Goal: Information Seeking & Learning: Find specific fact

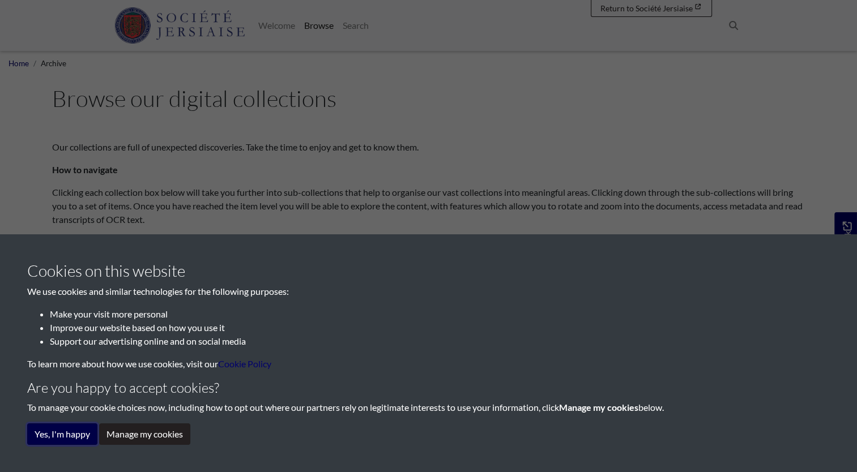
click at [74, 429] on button "Yes, I'm happy" at bounding box center [62, 435] width 70 height 22
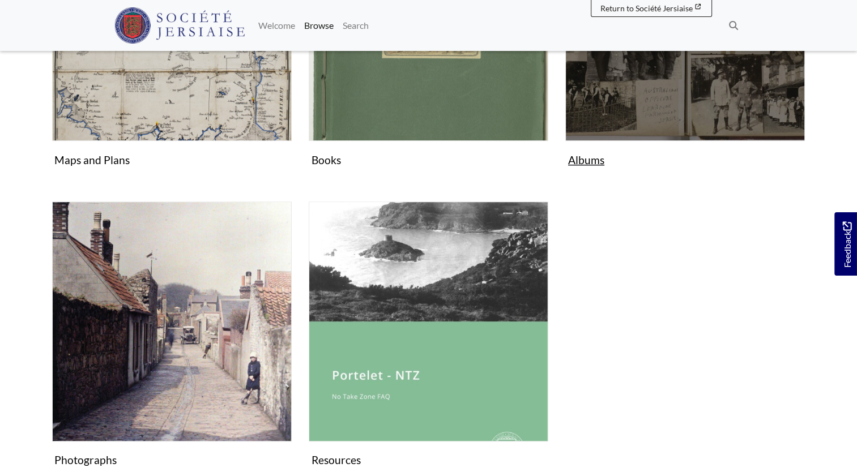
scroll to position [680, 0]
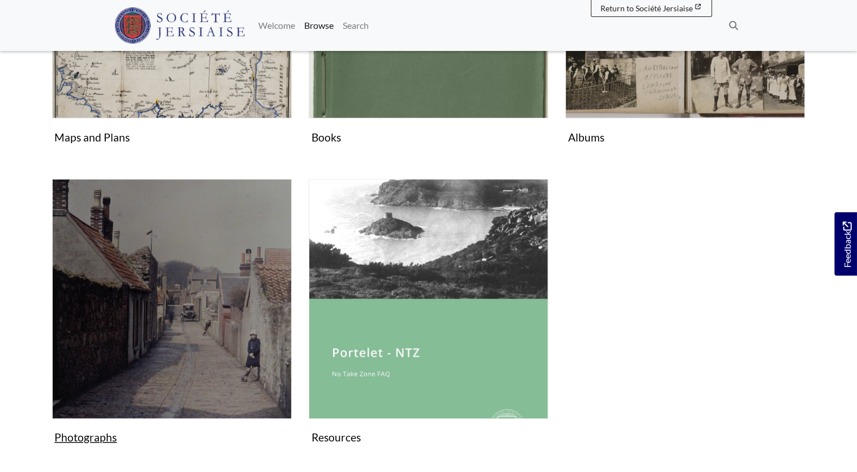
click at [208, 354] on img "Subcollection" at bounding box center [172, 299] width 240 height 240
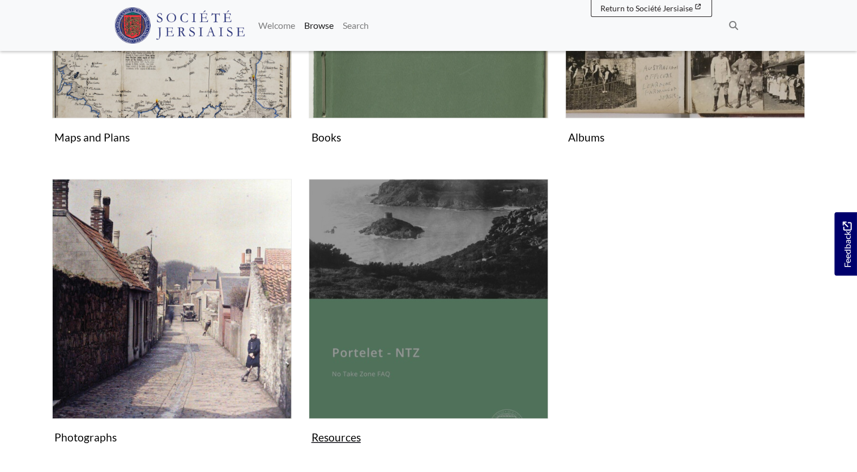
click at [344, 434] on figure "Resources Collection" at bounding box center [429, 314] width 240 height 270
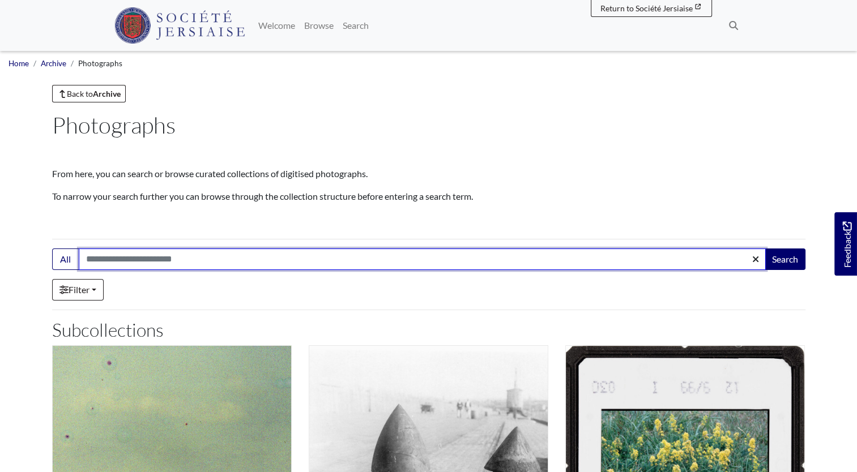
click at [87, 258] on input "Search:" at bounding box center [422, 260] width 687 height 22
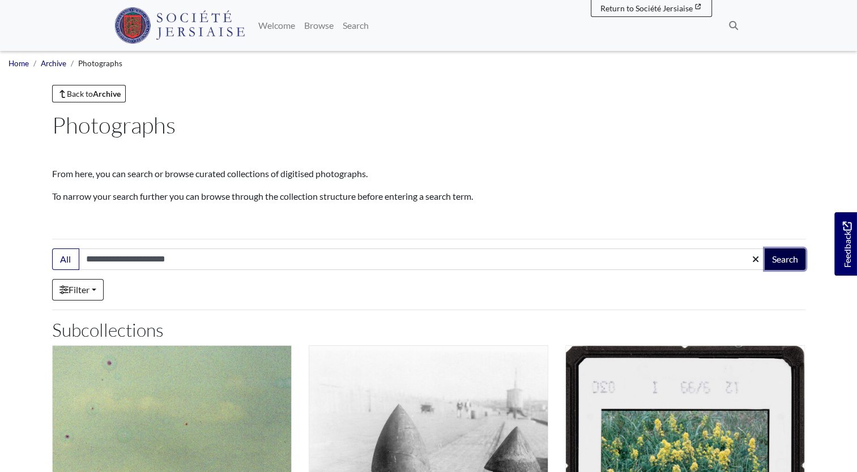
click at [782, 256] on button "Search" at bounding box center [785, 260] width 41 height 22
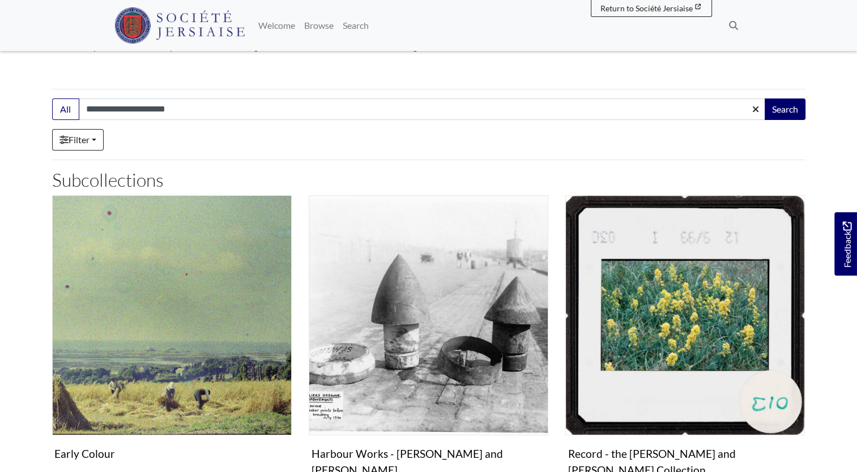
scroll to position [170, 0]
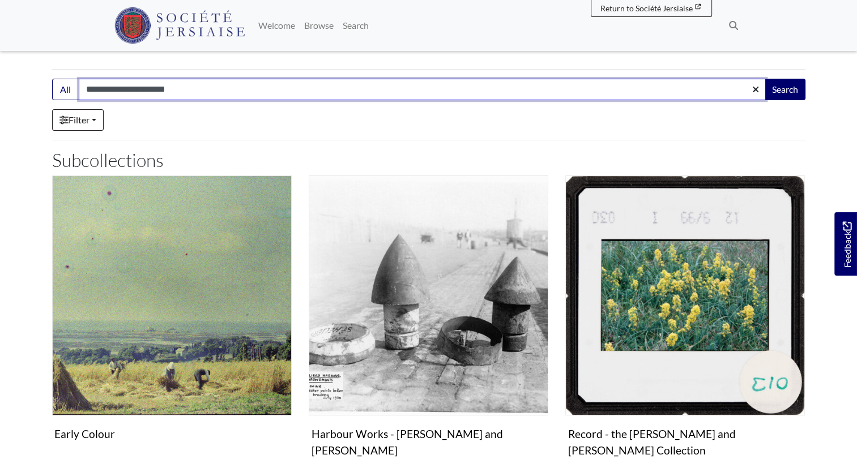
click at [181, 90] on input "**********" at bounding box center [422, 90] width 687 height 22
type input "**********"
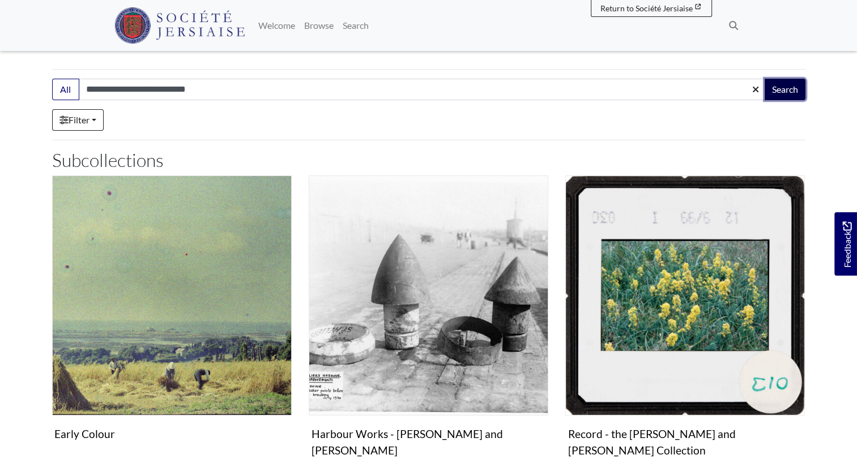
click at [777, 87] on button "Search" at bounding box center [785, 90] width 41 height 22
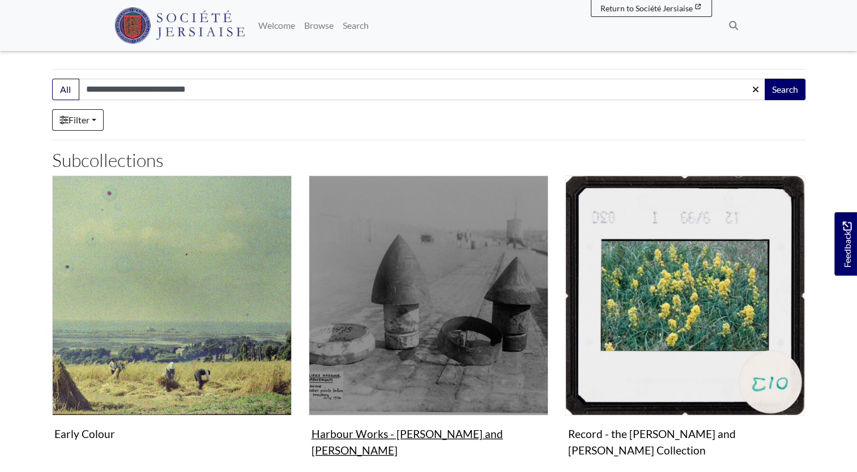
click at [390, 359] on img "Subcollection" at bounding box center [429, 296] width 240 height 240
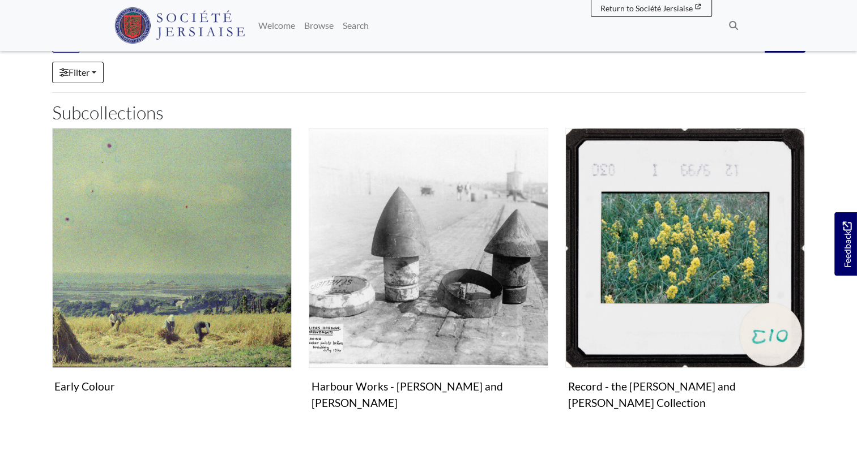
scroll to position [397, 0]
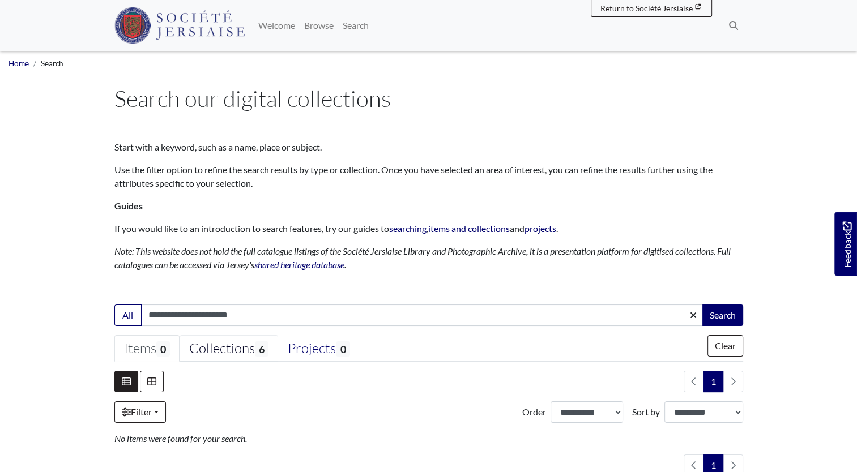
click at [241, 346] on div "Collections 6" at bounding box center [228, 348] width 79 height 17
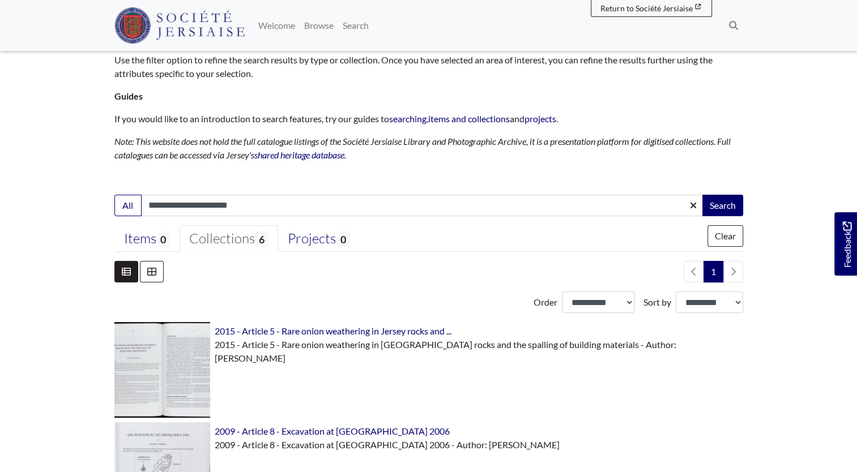
scroll to position [57, 0]
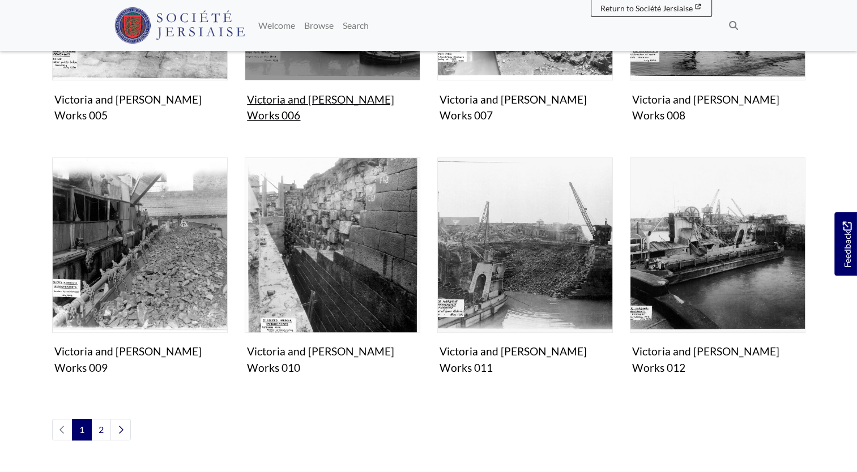
scroll to position [680, 0]
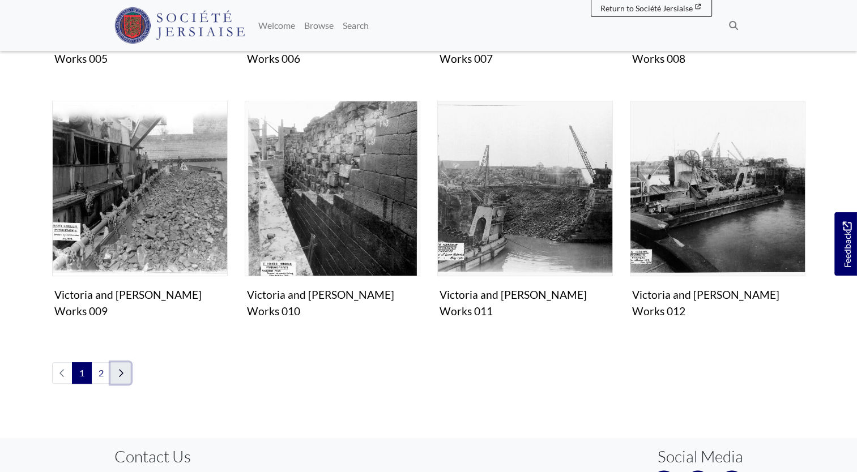
click at [121, 369] on icon "Next page" at bounding box center [121, 372] width 5 height 7
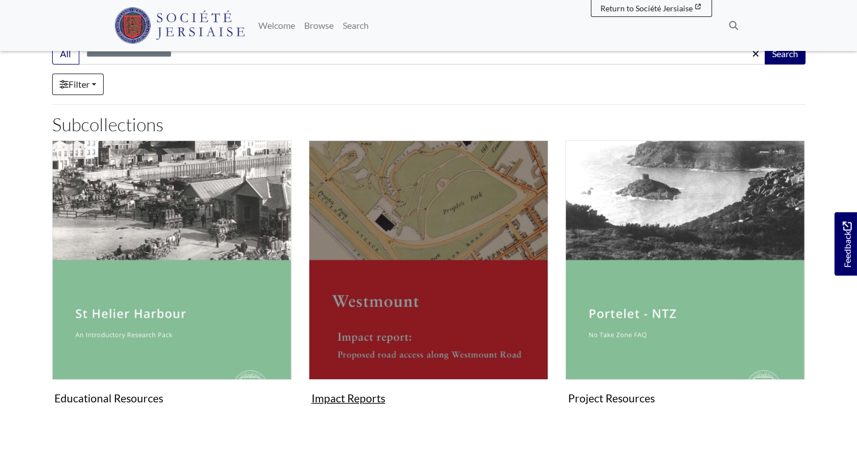
scroll to position [113, 0]
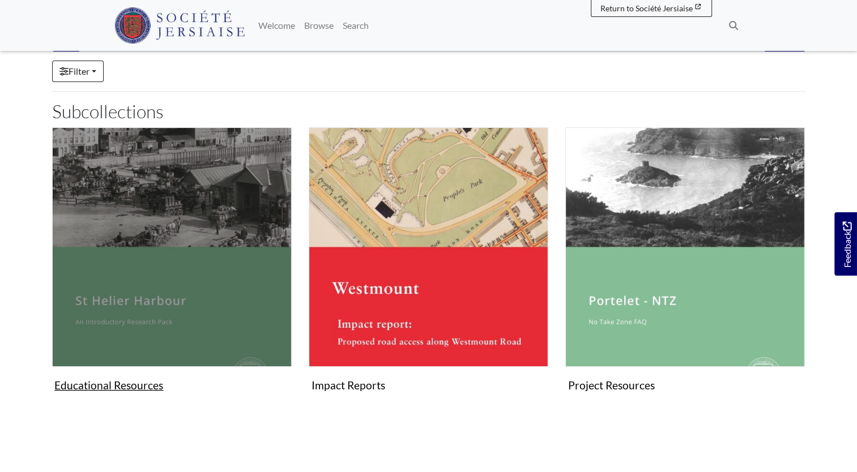
click at [120, 384] on figure "Educational Resources Collection" at bounding box center [172, 262] width 240 height 270
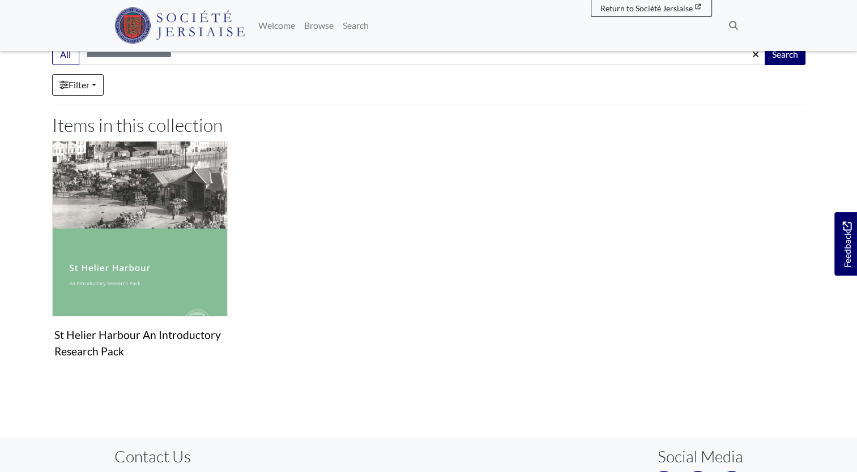
scroll to position [170, 0]
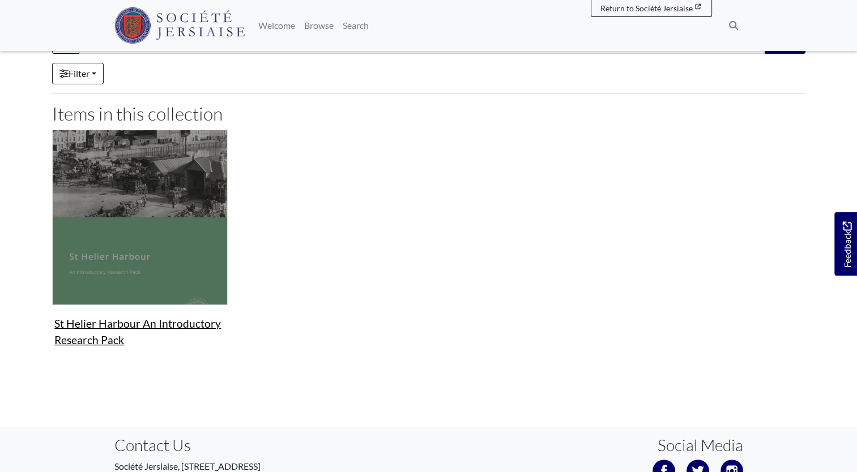
click at [127, 321] on figure "Resources St Helier Harbour An Introductory Research Pack Document" at bounding box center [140, 241] width 176 height 222
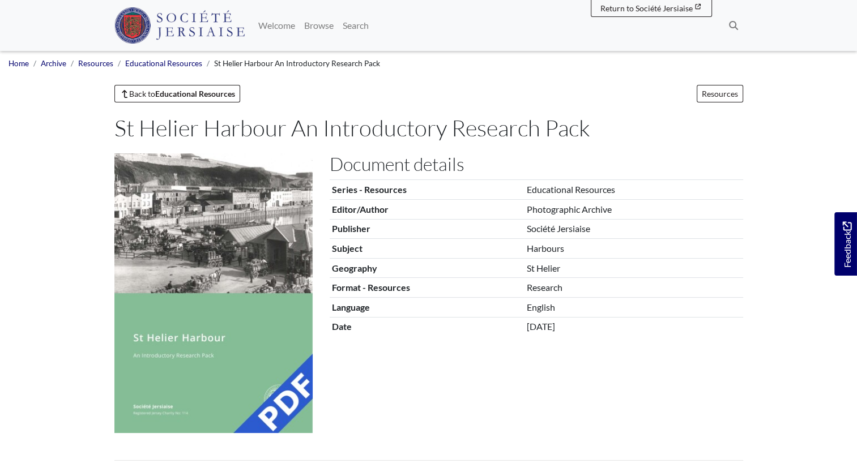
click at [267, 343] on img at bounding box center [213, 294] width 198 height 280
click at [388, 196] on th "Series - Resources" at bounding box center [427, 190] width 195 height 20
click at [252, 129] on h1 "St Helier Harbour An Introductory Research Pack" at bounding box center [426, 127] width 624 height 27
click at [241, 240] on img at bounding box center [213, 294] width 198 height 280
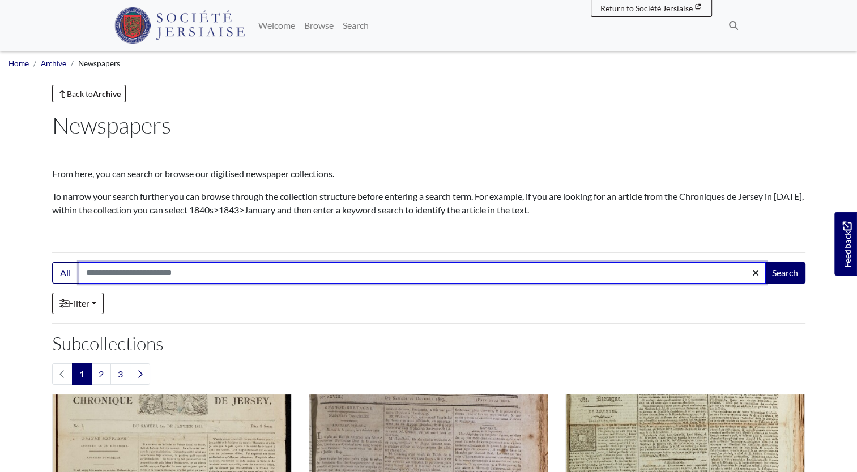
click at [89, 272] on input "Search:" at bounding box center [422, 273] width 687 height 22
type input "**********"
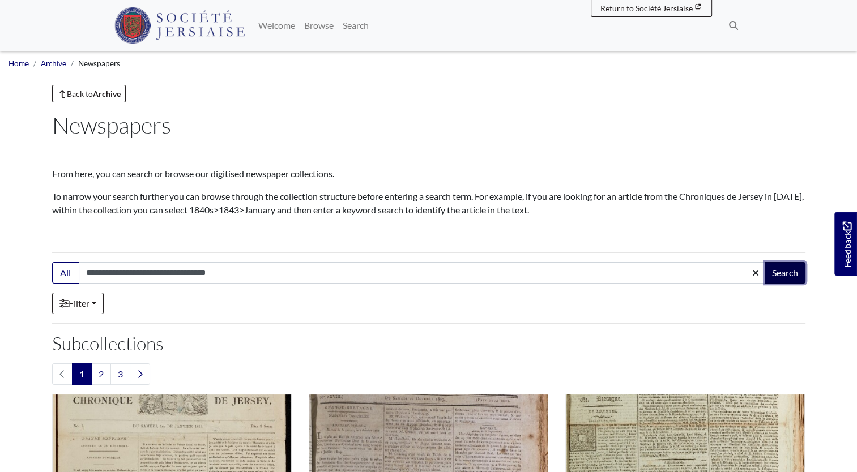
click at [781, 271] on button "Search" at bounding box center [785, 273] width 41 height 22
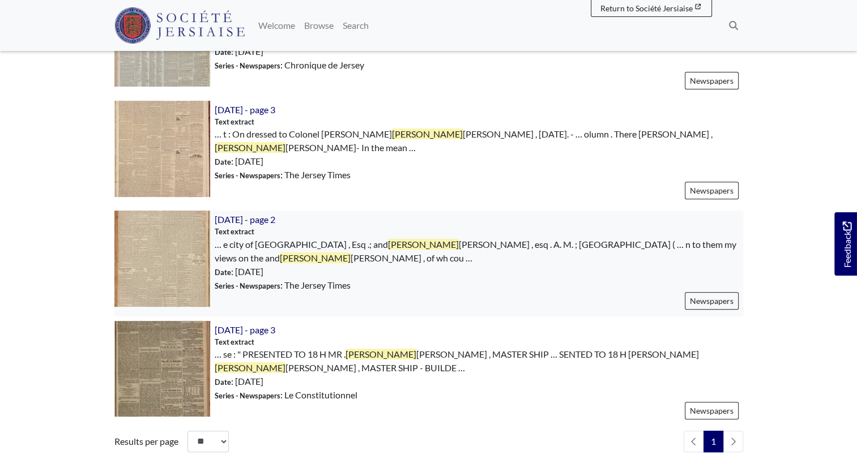
scroll to position [453, 0]
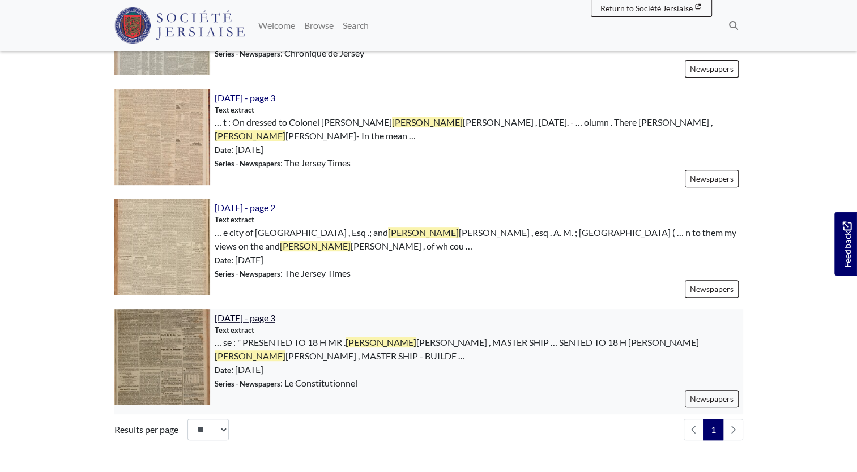
click at [248, 316] on span "[DATE] - page 3" at bounding box center [245, 318] width 61 height 11
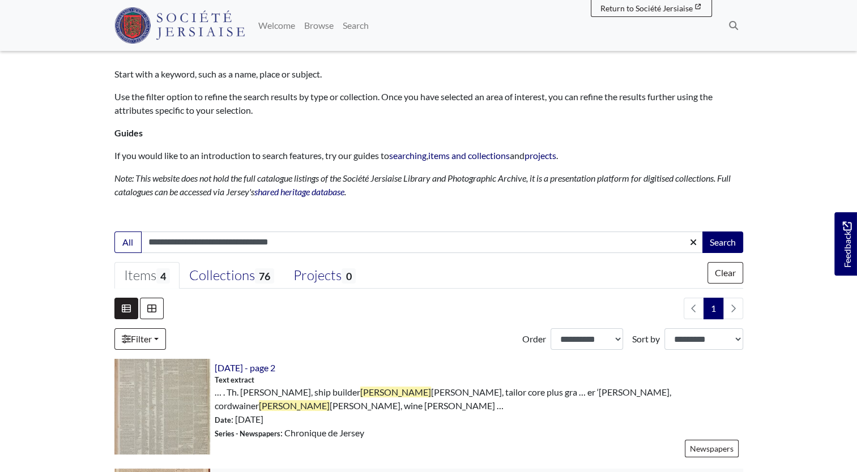
scroll to position [57, 0]
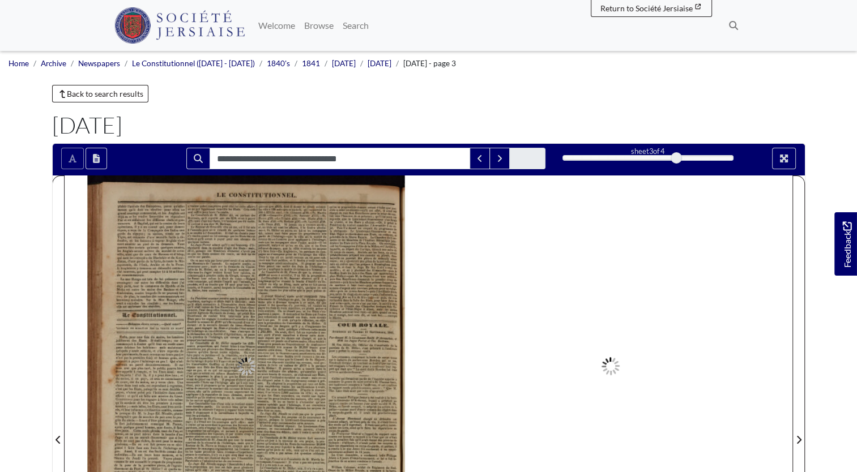
type input "**********"
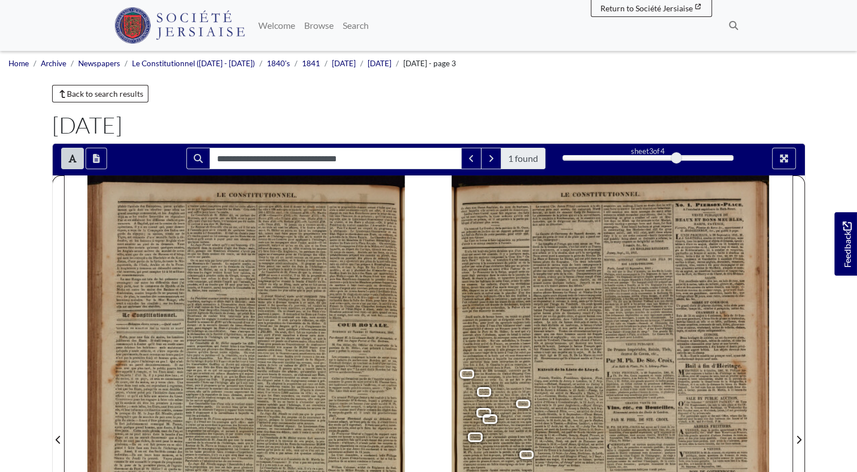
click at [781, 244] on div "de chez une Dame Anglaise , du nom de Stedman , chez laquelle elle servait en q…" at bounding box center [622, 433] width 341 height 514
drag, startPoint x: 675, startPoint y: 158, endPoint x: 690, endPoint y: 157, distance: 14.8
click at [690, 157] on div "3" at bounding box center [648, 157] width 171 height 11
click at [787, 153] on button "Full screen mode" at bounding box center [784, 159] width 24 height 22
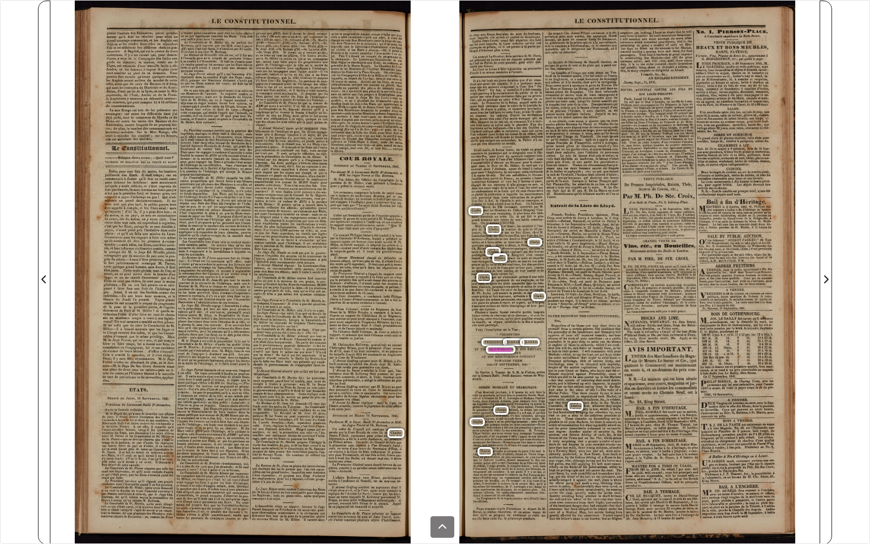
click at [530, 366] on div "de chez une Dame Anglaise , du nom de Stedman , chez laquelle elle servait en q…" at bounding box center [639, 273] width 360 height 544
click at [449, 372] on div "de chez une Dame Anglaise , du nom de Stedman , chez laquelle elle servait en q…" at bounding box center [627, 273] width 385 height 544
click at [470, 331] on div "de chez une Dame Anglaise , du nom de Stedman , chez laquelle elle servait en q…" at bounding box center [639, 273] width 360 height 544
click at [536, 360] on div "MR . FREDERICK CHARLES CLARKE , MASTER SHIP - BUILDER , BY THE SHIPWRIGHT S IN …" at bounding box center [509, 352] width 68 height 25
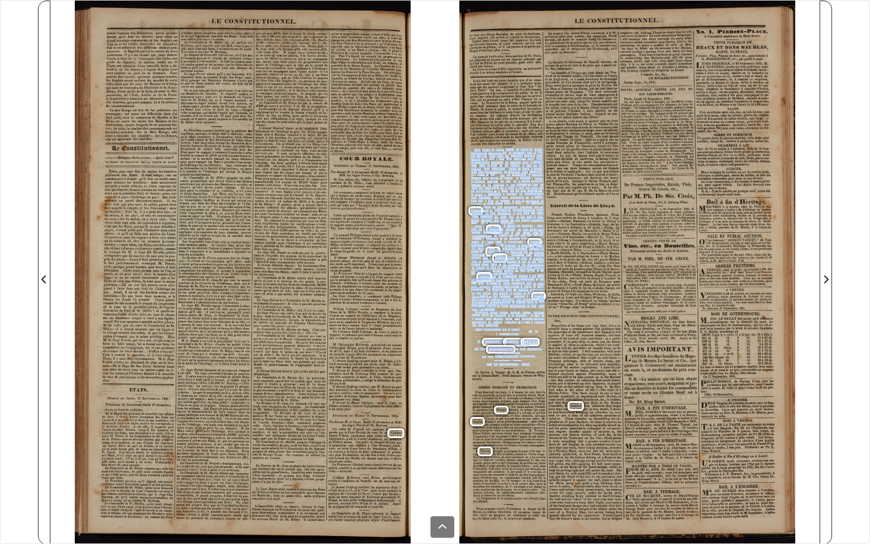
drag, startPoint x: 471, startPoint y: 328, endPoint x: 531, endPoint y: 369, distance: 73.4
click at [531, 369] on div "de chez une Dame Anglaise , du nom de Stedman , chez laquelle elle servait en q…" at bounding box center [639, 273] width 360 height 544
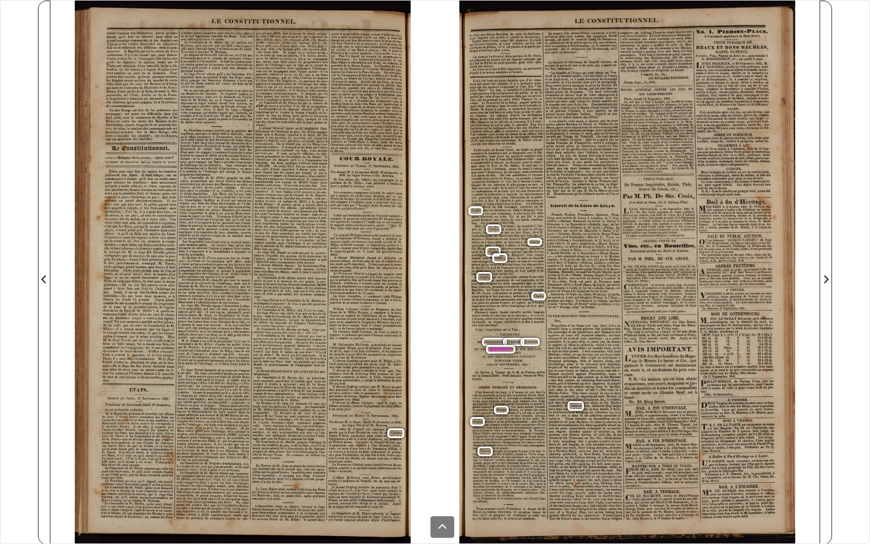
drag, startPoint x: 531, startPoint y: 369, endPoint x: 472, endPoint y: 329, distance: 72.1
click at [472, 329] on div "Jeudi matin , de bonne heure , on voyait un grand concours de personnes qui se …" at bounding box center [508, 243] width 74 height 191
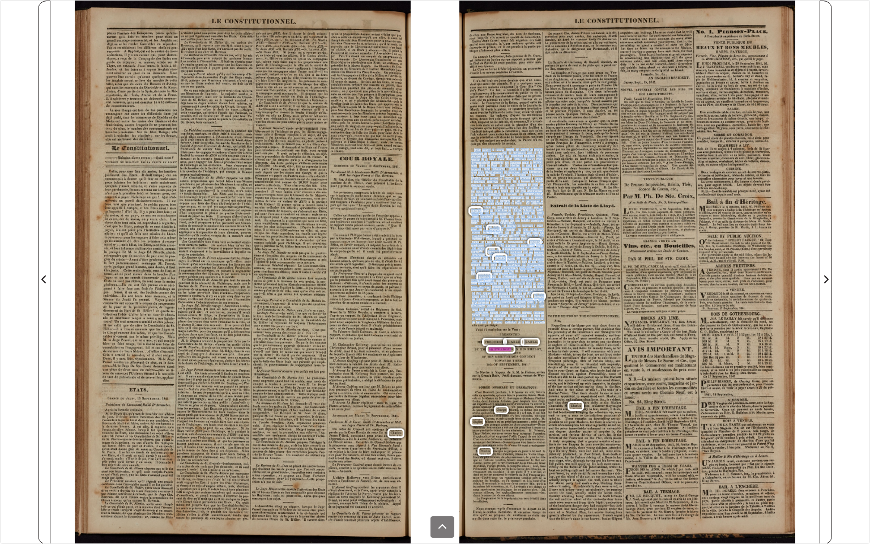
drag, startPoint x: 472, startPoint y: 326, endPoint x: 483, endPoint y: 335, distance: 14.5
click at [486, 335] on div "Jeudi matin , de bonne heure , on voyait un grand concours de personnes qui se …" at bounding box center [508, 243] width 74 height 191
drag, startPoint x: 483, startPoint y: 335, endPoint x: 475, endPoint y: 329, distance: 10.4
click at [475, 329] on div "Jeudi matin , de bonne heure , on voyait un grand concours de personnes qui se …" at bounding box center [508, 243] width 74 height 191
drag, startPoint x: 475, startPoint y: 329, endPoint x: 528, endPoint y: 364, distance: 63.3
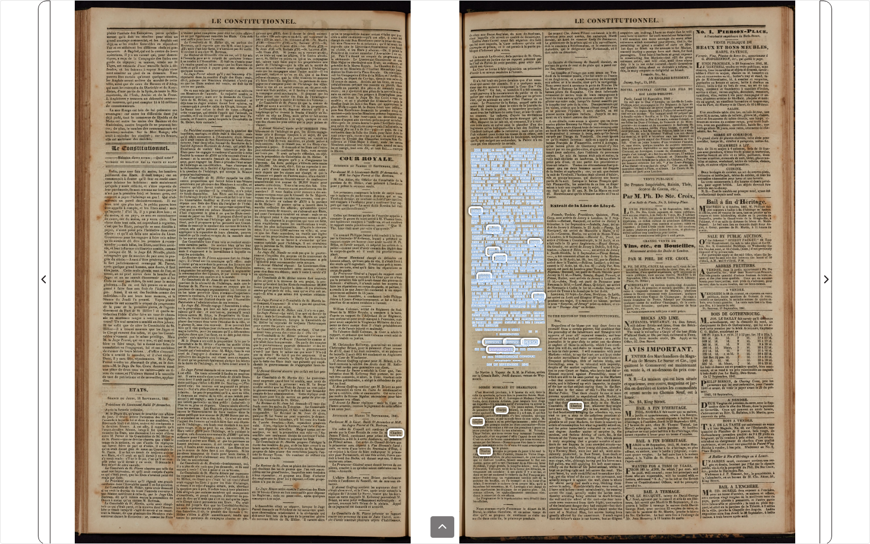
click at [528, 364] on div "de chez une Dame Anglaise , du nom de Stedman , chez laquelle elle servait en q…" at bounding box center [639, 273] width 360 height 544
drag, startPoint x: 528, startPoint y: 364, endPoint x: 534, endPoint y: 364, distance: 6.3
copy div "Jeudi matin , de bonne heure , on voyait un grand concours de personnes qui se …"
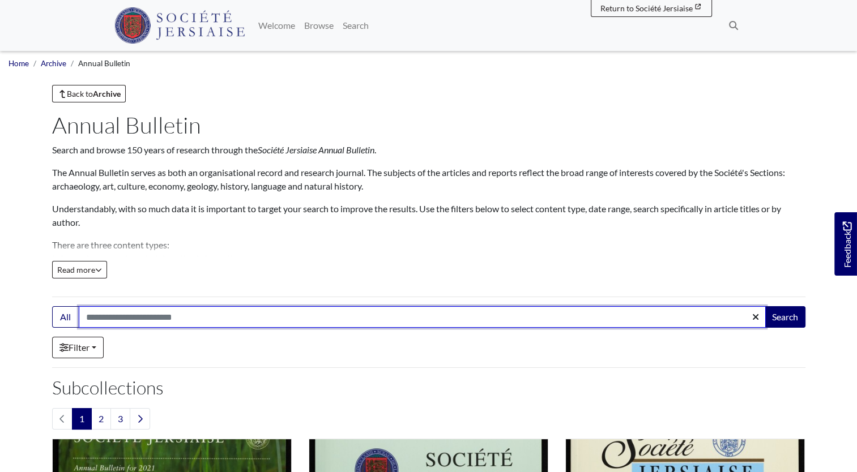
click at [84, 314] on input "Search:" at bounding box center [422, 317] width 687 height 22
type input "**********"
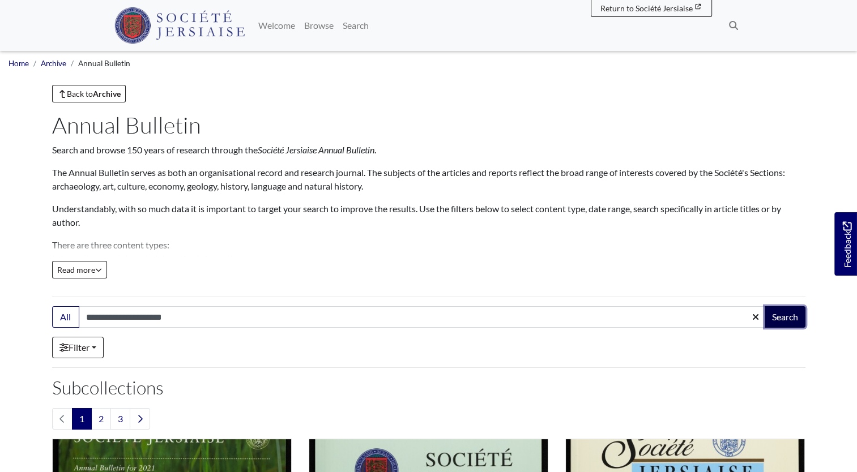
click at [791, 316] on button "Search" at bounding box center [785, 317] width 41 height 22
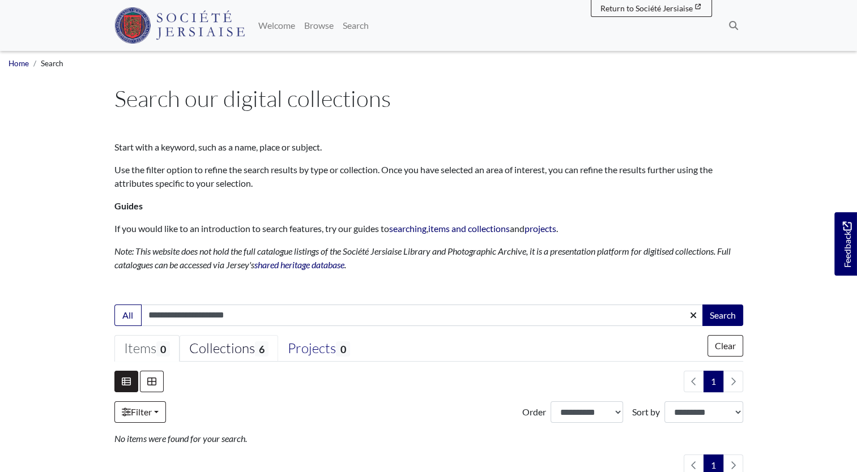
click at [236, 350] on div "Collections 6" at bounding box center [228, 348] width 79 height 17
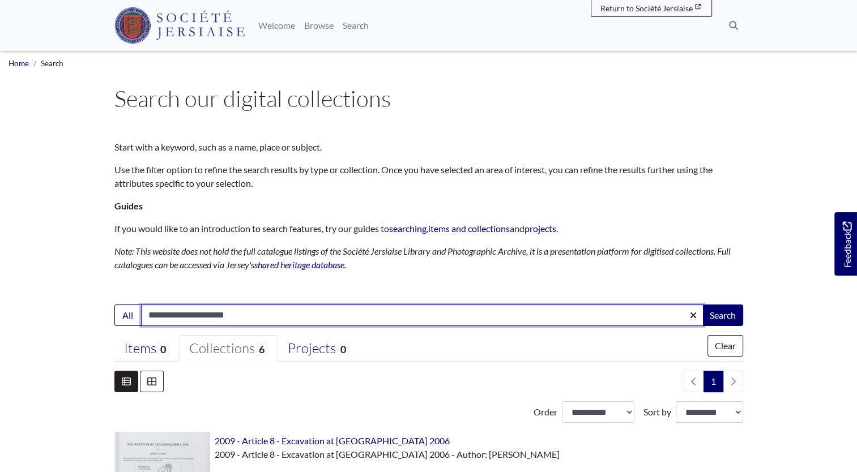
drag, startPoint x: 147, startPoint y: 316, endPoint x: 288, endPoint y: 309, distance: 140.6
click at [288, 309] on input "**********" at bounding box center [422, 316] width 563 height 22
type input "**********"
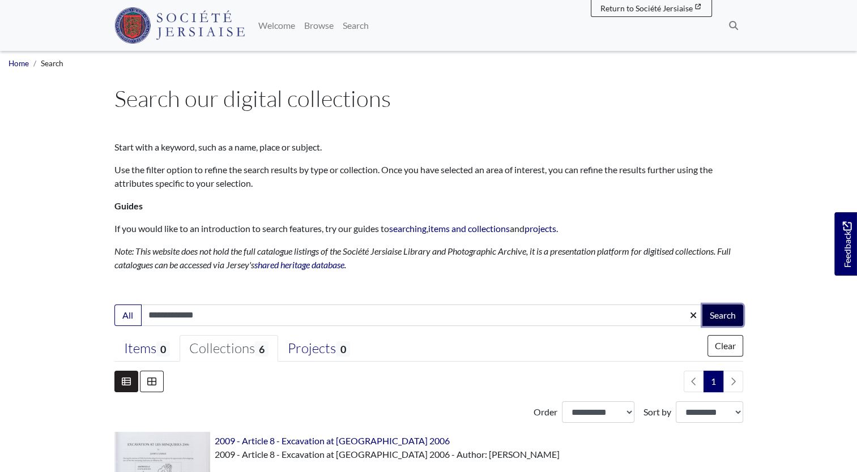
click at [721, 314] on button "Search" at bounding box center [722, 316] width 41 height 22
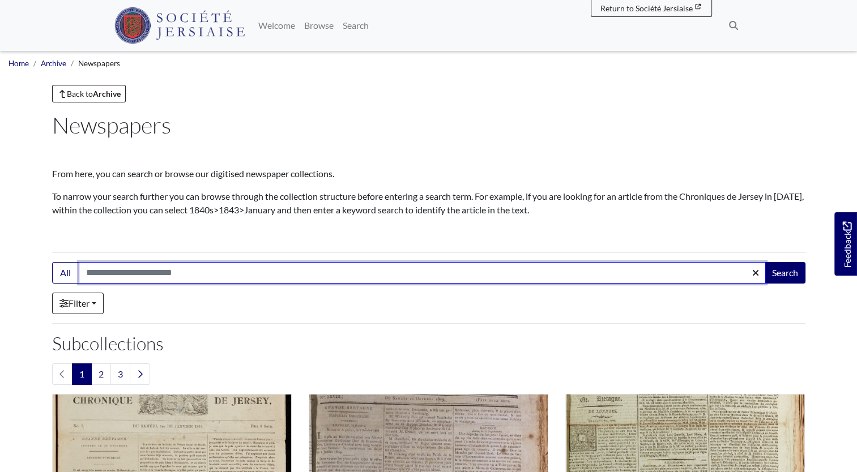
click at [102, 273] on input "Search:" at bounding box center [422, 273] width 687 height 22
type input "**********"
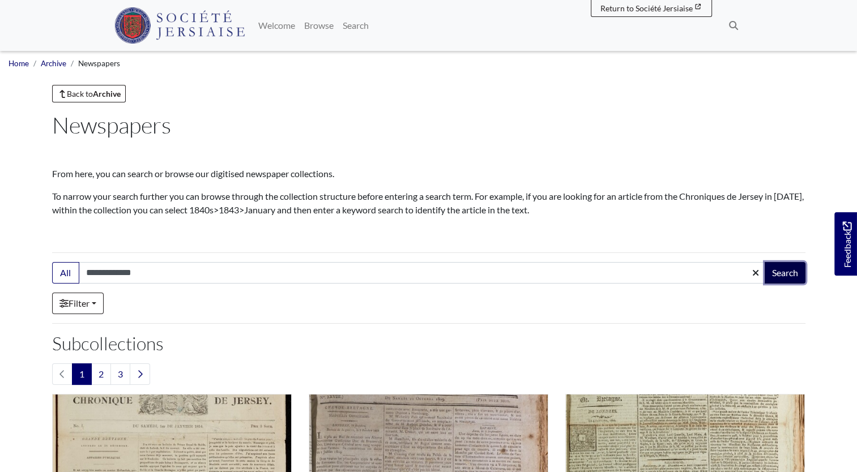
click at [781, 271] on button "Search" at bounding box center [785, 273] width 41 height 22
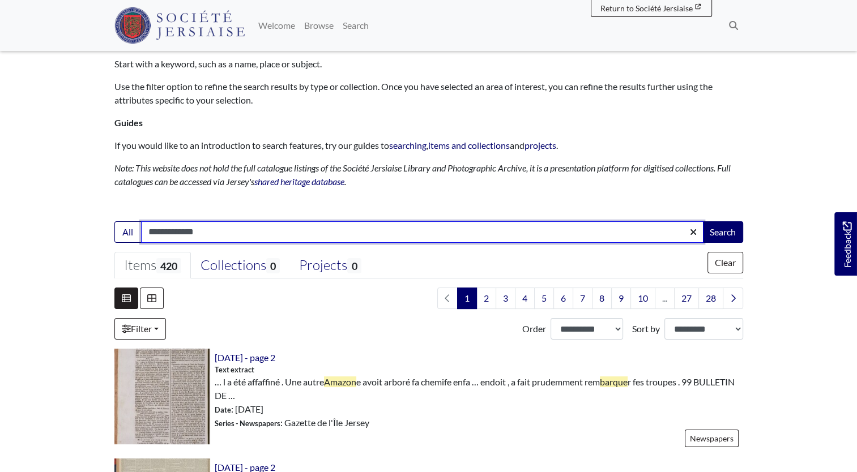
scroll to position [57, 0]
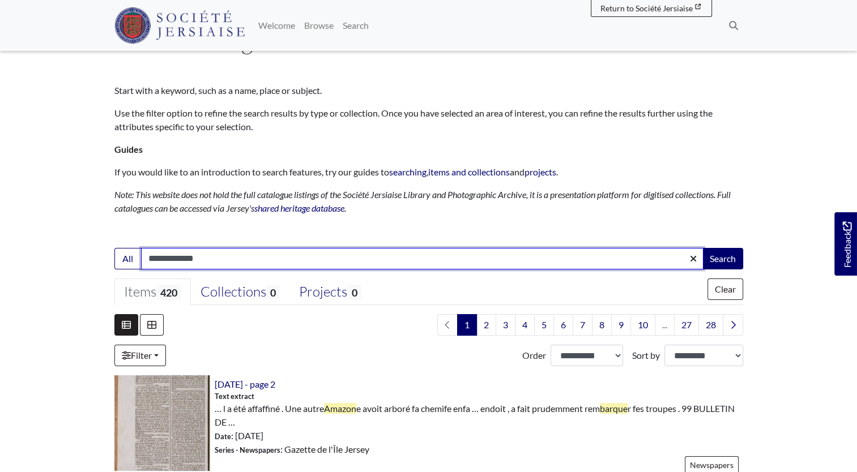
drag, startPoint x: 183, startPoint y: 257, endPoint x: 234, endPoint y: 253, distance: 51.2
click at [234, 253] on input "**********" at bounding box center [422, 259] width 563 height 22
type input "**********"
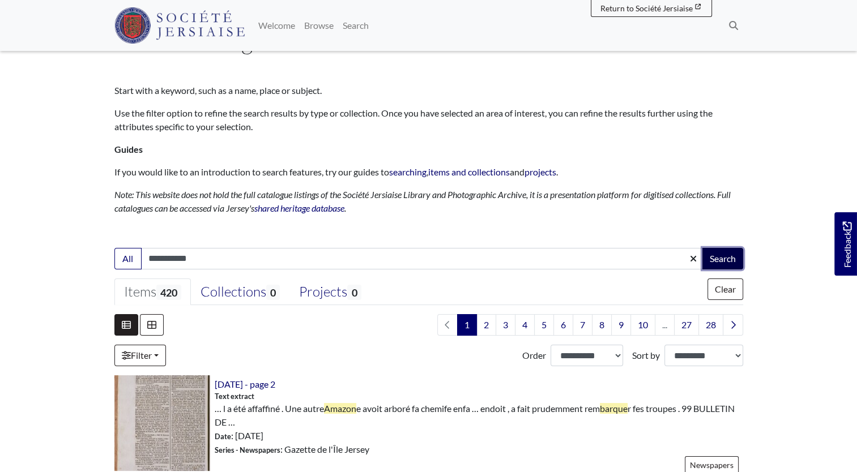
click at [721, 255] on button "Search" at bounding box center [722, 259] width 41 height 22
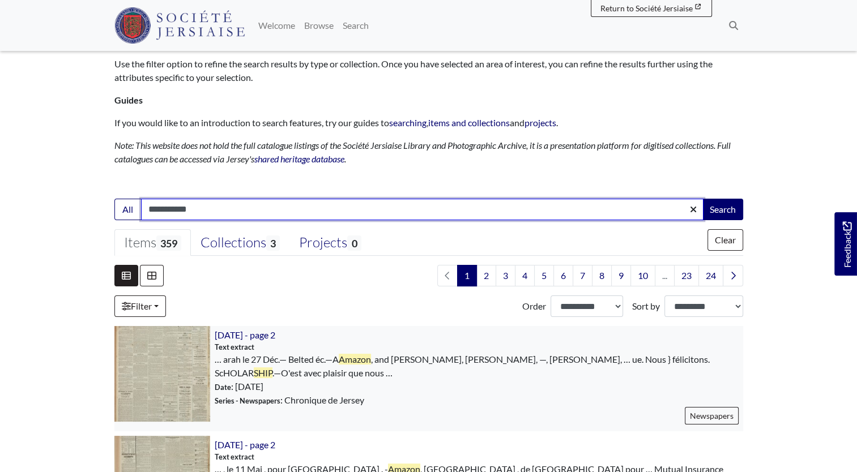
scroll to position [113, 0]
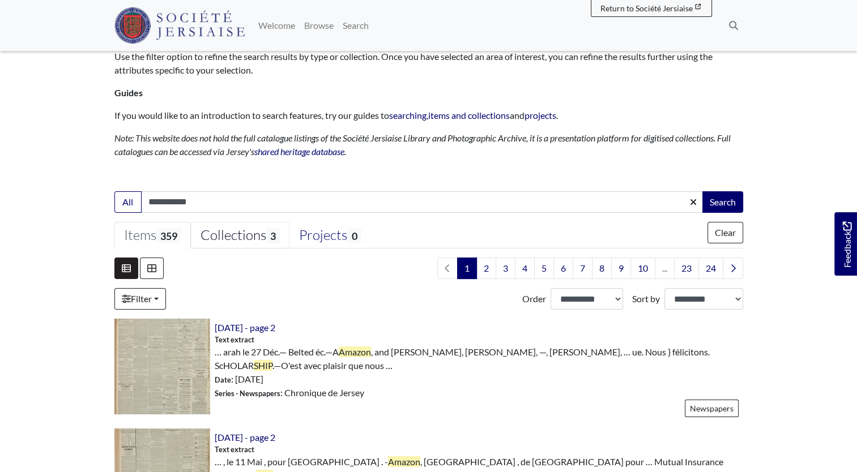
click at [275, 233] on span "3" at bounding box center [273, 235] width 14 height 15
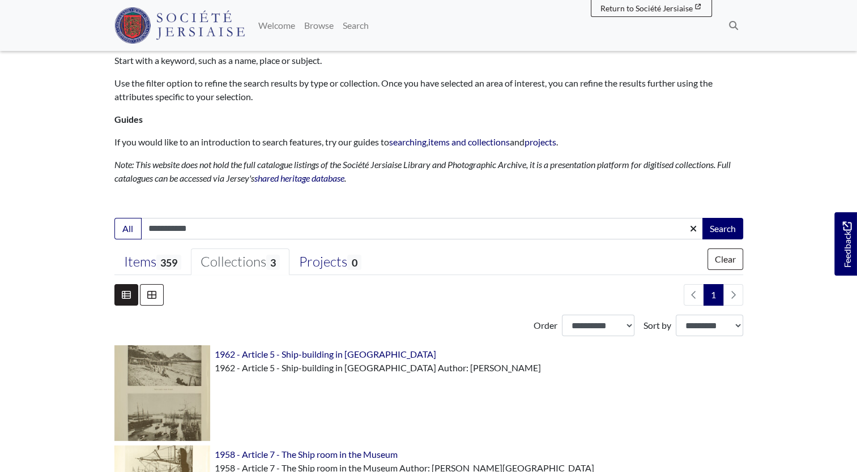
scroll to position [57, 0]
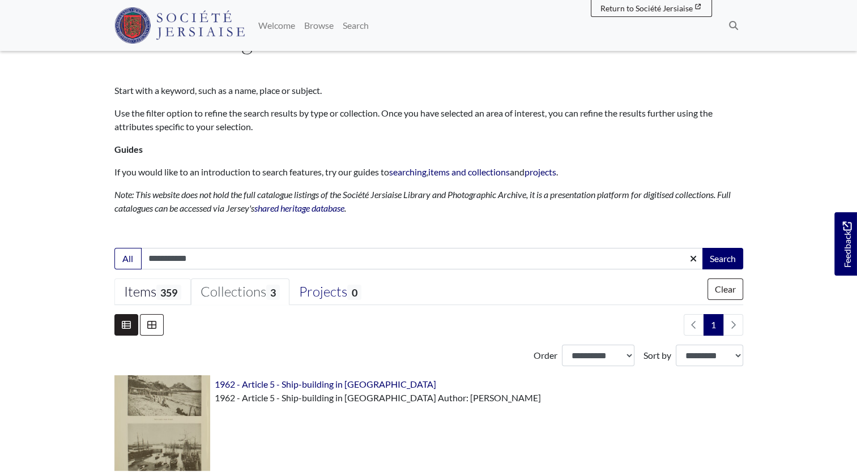
click at [165, 296] on span "359" at bounding box center [168, 292] width 25 height 15
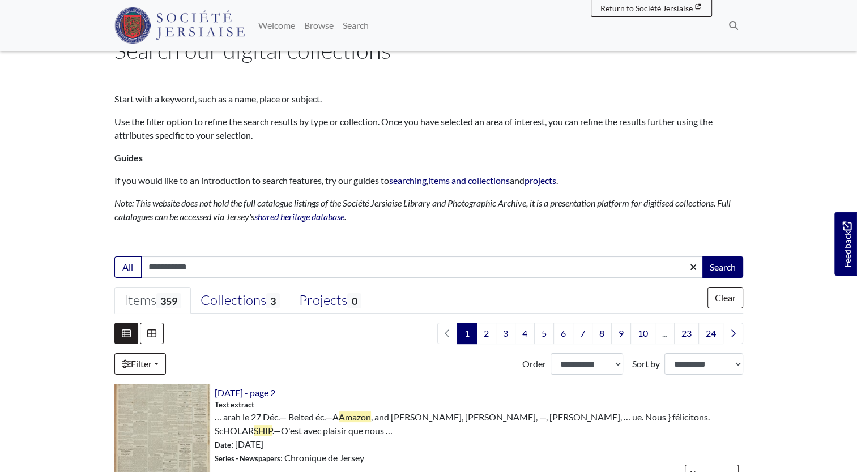
scroll to position [0, 0]
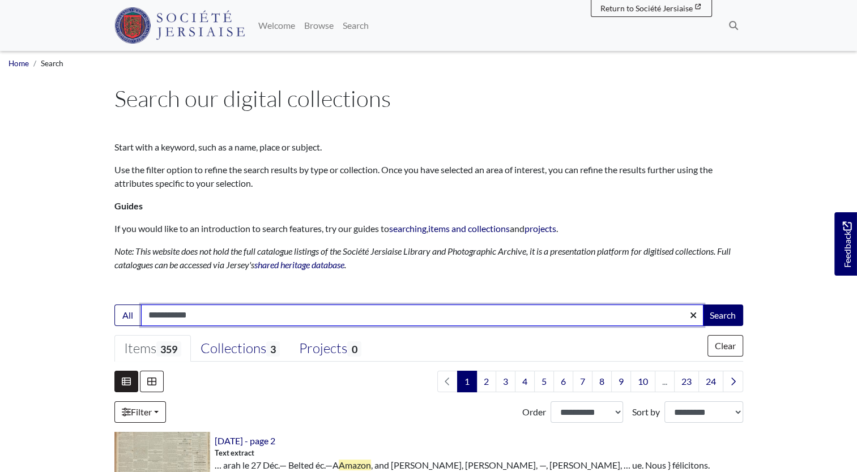
click at [208, 317] on input "**********" at bounding box center [422, 316] width 563 height 22
type input "**********"
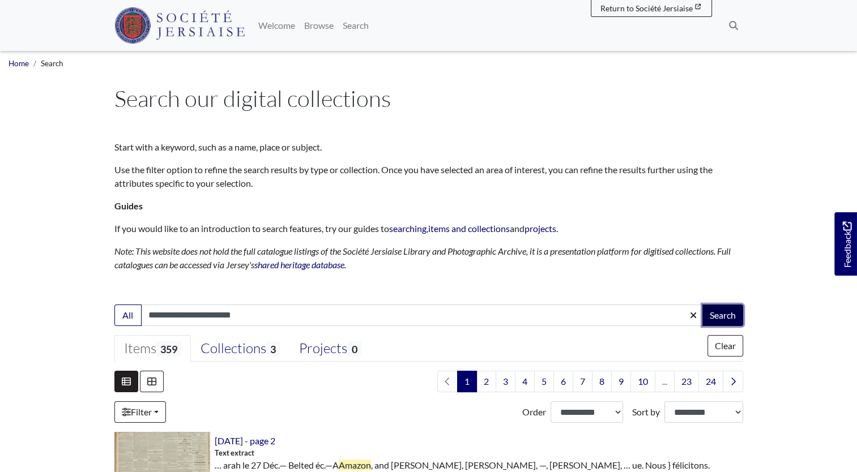
click at [718, 309] on button "Search" at bounding box center [722, 316] width 41 height 22
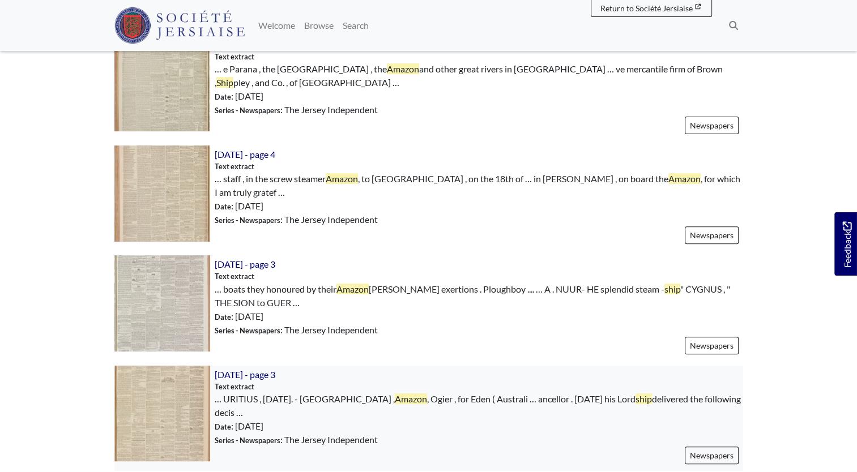
scroll to position [453, 0]
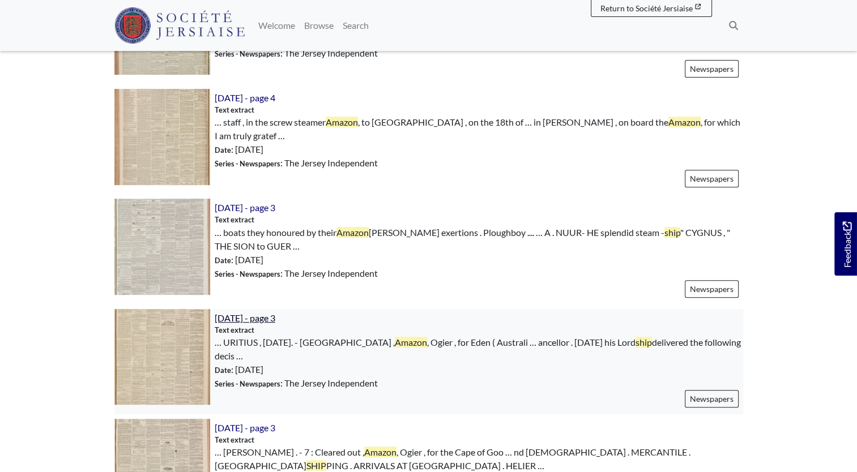
click at [233, 313] on span "[DATE] - page 3" at bounding box center [245, 318] width 61 height 11
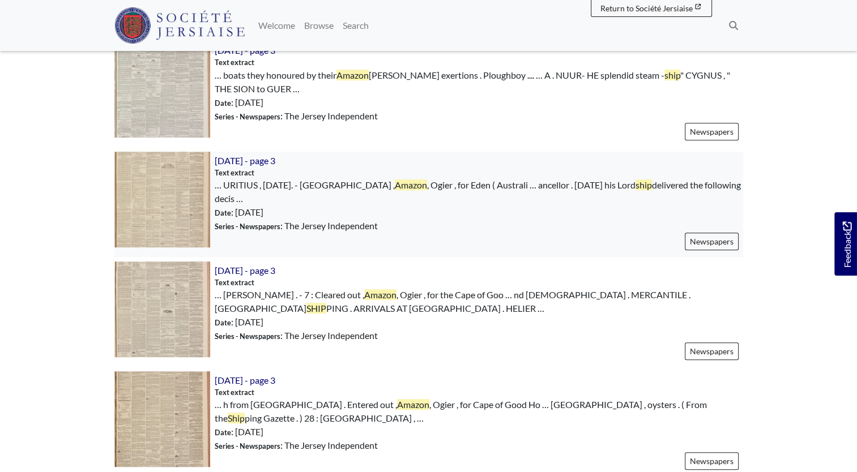
scroll to position [623, 0]
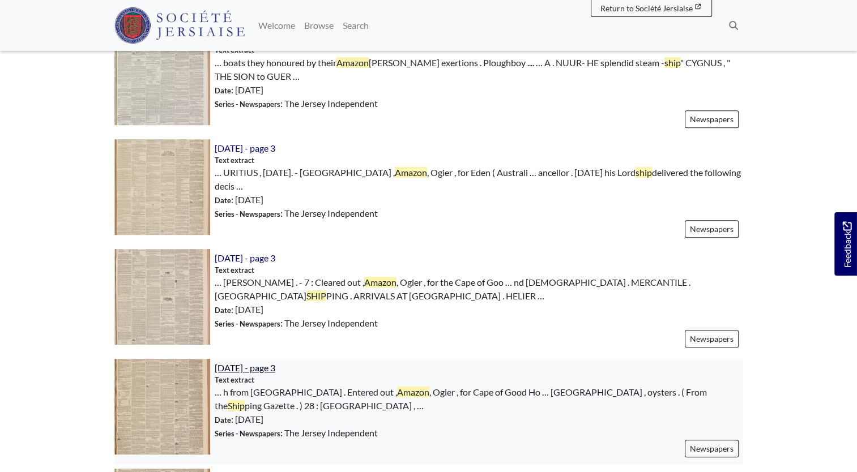
click at [269, 363] on span "1st April 1859 - page 3" at bounding box center [245, 368] width 61 height 11
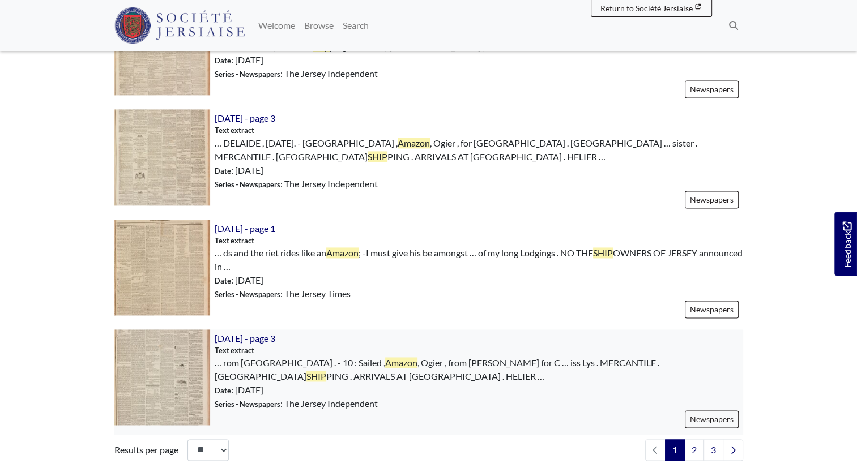
scroll to position [1700, 0]
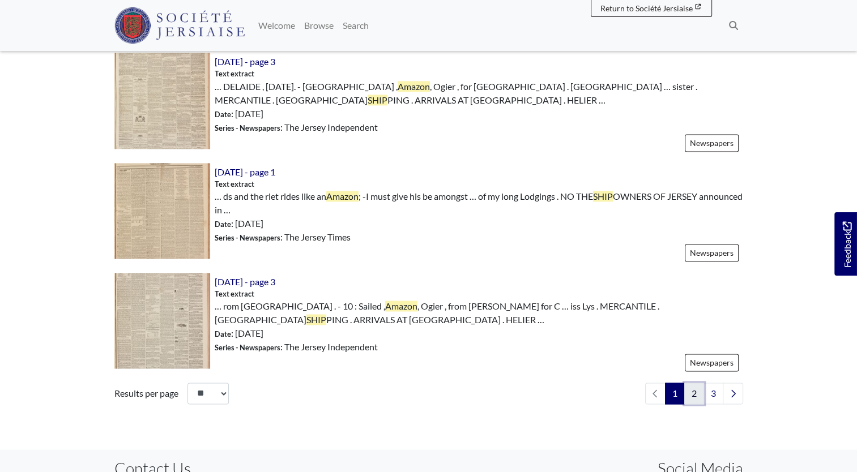
click at [690, 383] on link "2" at bounding box center [694, 394] width 20 height 22
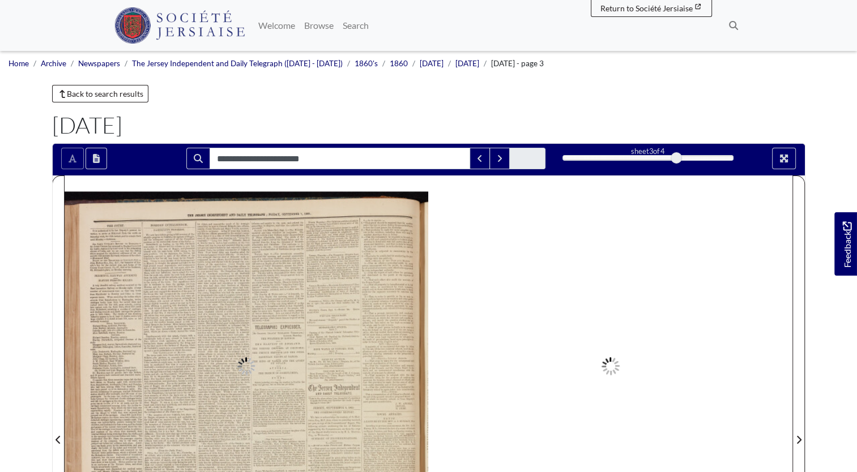
type input "**********"
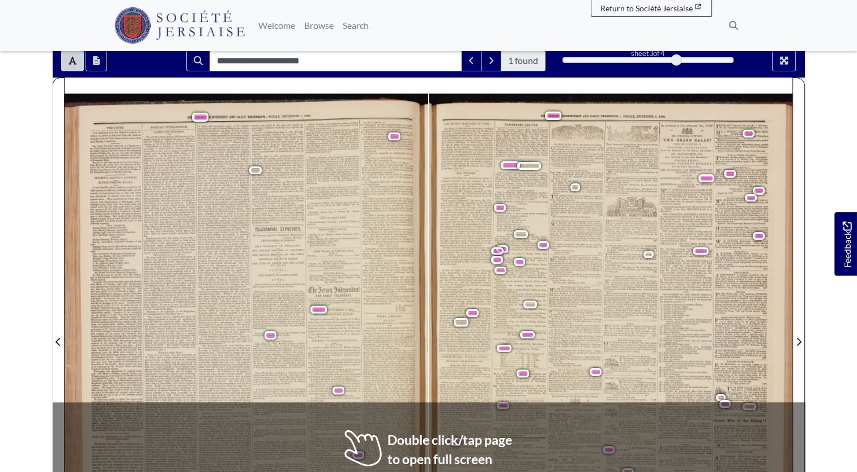
scroll to position [106, 0]
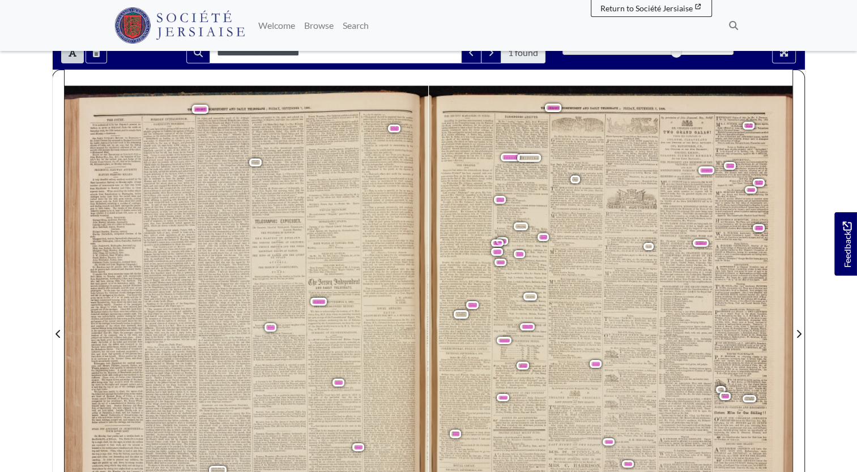
click at [365, 266] on span "custody" at bounding box center [368, 267] width 11 height 4
click at [433, 357] on div "THE RECENT MASSACRES IN SYRIA . According to previous announcement , a meeting …" at bounding box center [611, 335] width 364 height 499
click at [781, 53] on icon "Full screen mode" at bounding box center [784, 53] width 8 height 8
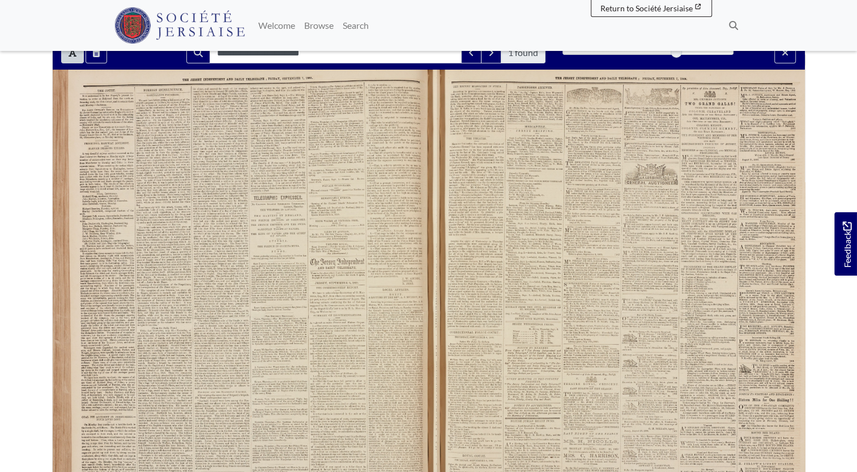
scroll to position [0, 0]
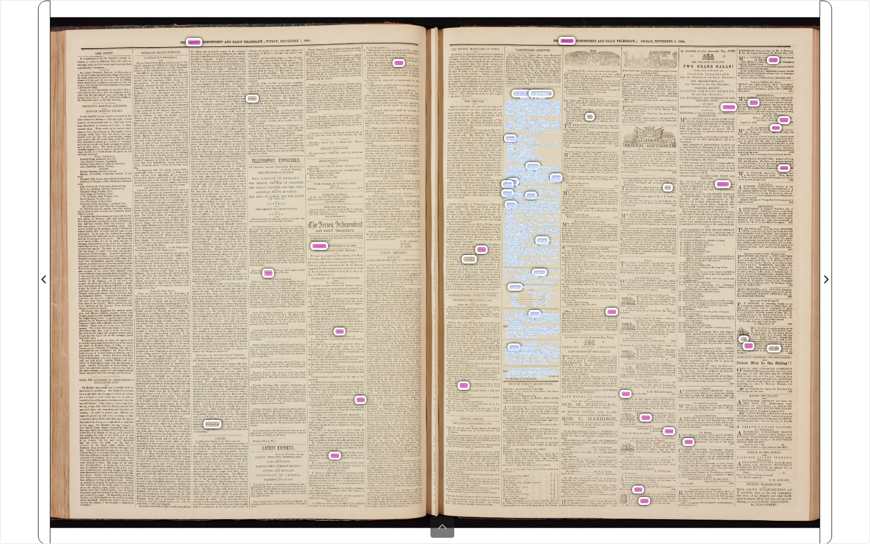
drag, startPoint x: 513, startPoint y: 90, endPoint x: 548, endPoint y: 376, distance: 287.6
click at [548, 376] on div "THE RECENT MASSACRES IN SYRIA . According to previous announcement , a meeting …" at bounding box center [627, 280] width 385 height 527
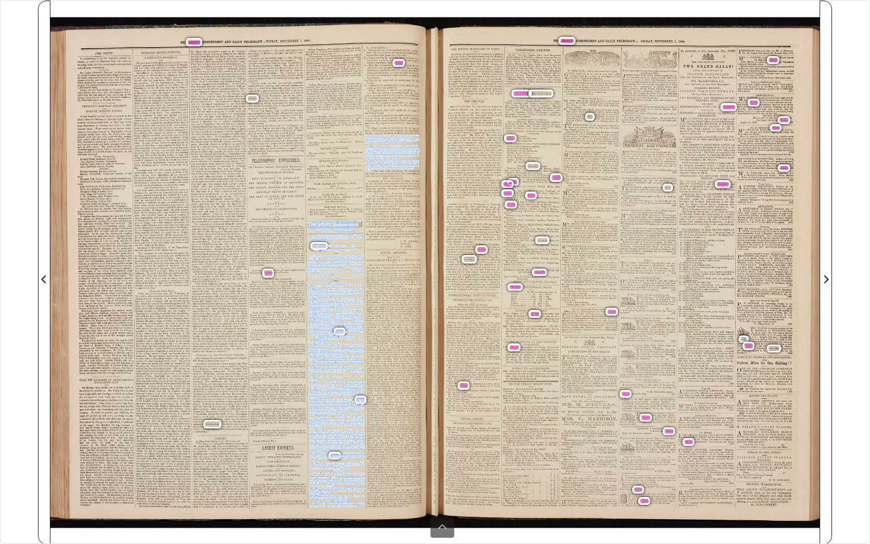
drag, startPoint x: 309, startPoint y: 220, endPoint x: 373, endPoint y: 170, distance: 81.5
click at [373, 170] on div "THE COURT . It is understood to be her Majesty's present in- tention to arrive …" at bounding box center [242, 280] width 385 height 527
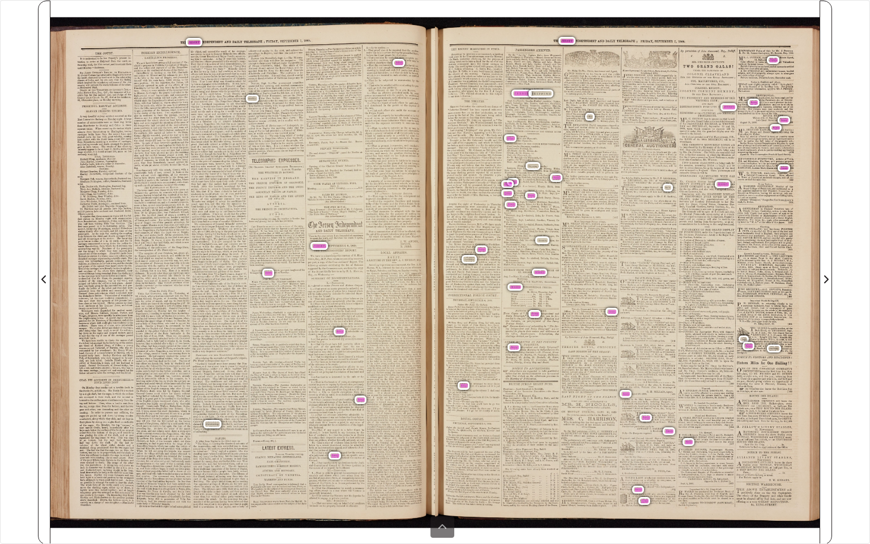
drag, startPoint x: 373, startPoint y: 170, endPoint x: 389, endPoint y: 29, distance: 141.4
click at [389, 29] on div "THE COURT . It is understood to be her Majesty's present in- tention to arrive …" at bounding box center [242, 280] width 385 height 527
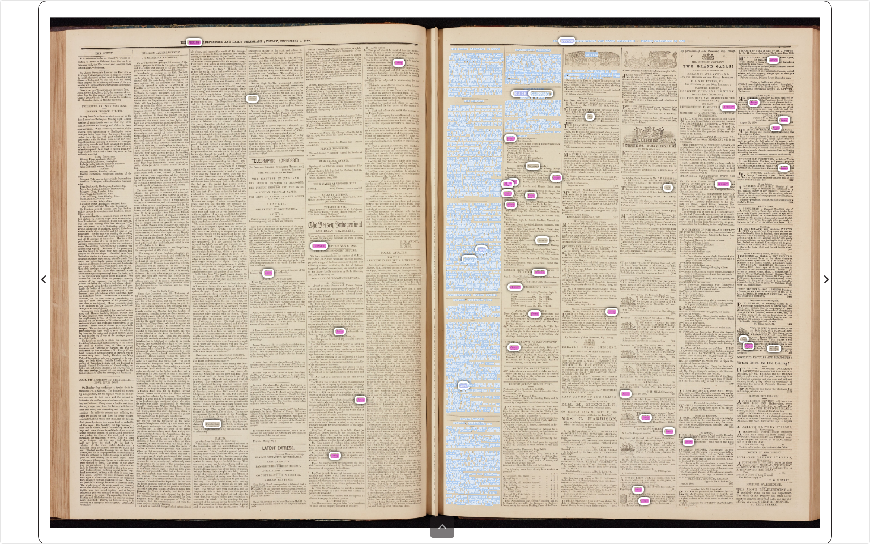
drag, startPoint x: 510, startPoint y: 90, endPoint x: 506, endPoint y: 141, distance: 51.7
click at [506, 141] on div "THE RECENT MASSACRES IN SYRIA . According to previous announcement , a meeting …" at bounding box center [627, 280] width 385 height 527
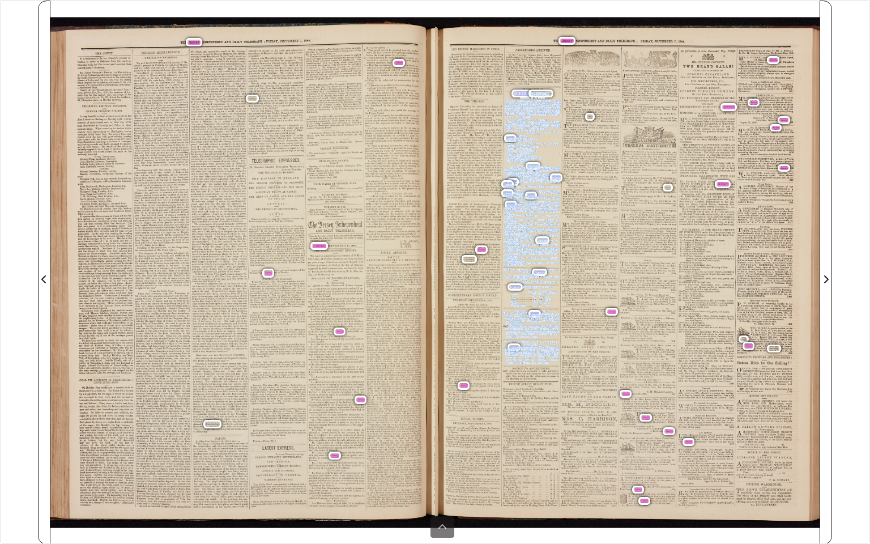
drag, startPoint x: 512, startPoint y: 91, endPoint x: 546, endPoint y: 377, distance: 288.7
click at [546, 377] on div "THE RECENT MASSACRES IN SYRIA . According to previous announcement , a meeting …" at bounding box center [627, 280] width 385 height 527
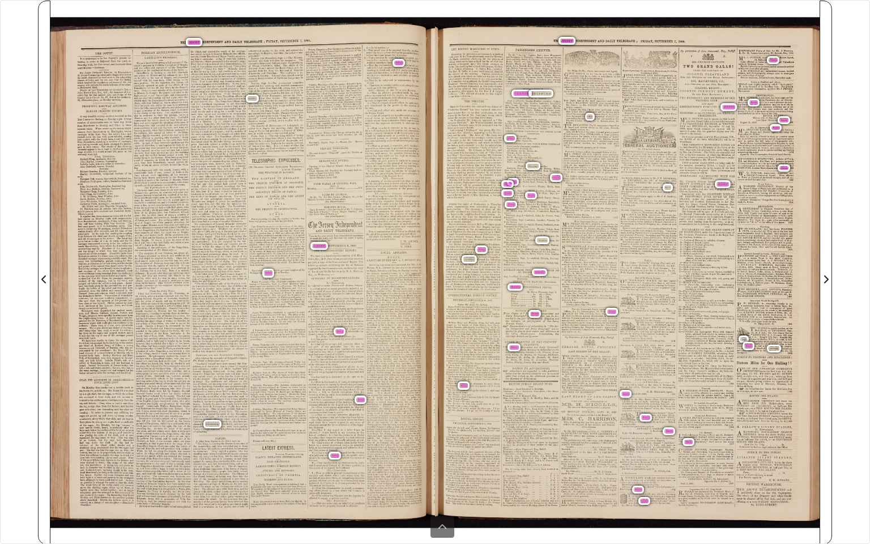
drag, startPoint x: 546, startPoint y: 377, endPoint x: 544, endPoint y: 372, distance: 5.8
drag, startPoint x: 544, startPoint y: 372, endPoint x: 530, endPoint y: 224, distance: 148.0
click at [530, 224] on span "Sailed" at bounding box center [532, 224] width 9 height 4
click at [442, 472] on icon at bounding box center [442, 526] width 8 height 5
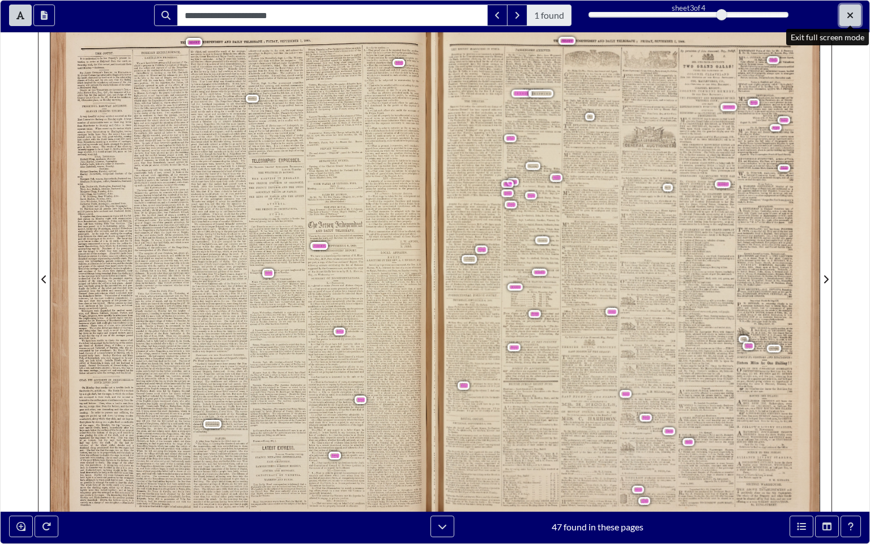
click at [851, 9] on button "Exit full screen mode" at bounding box center [851, 16] width 22 height 22
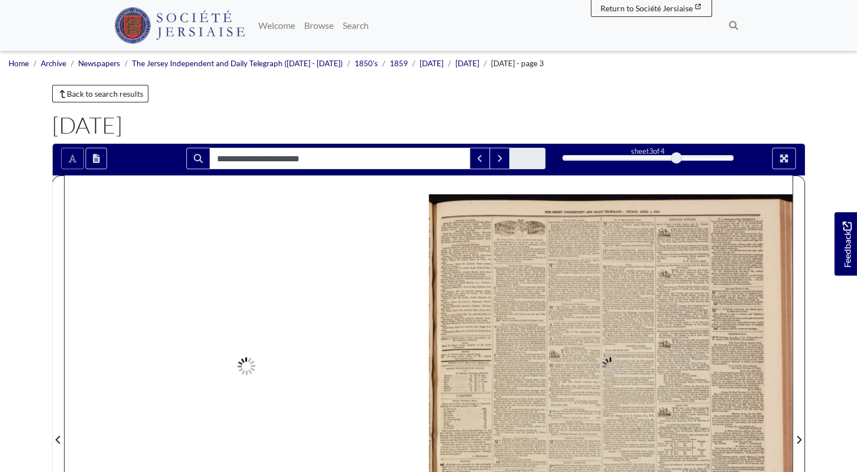
type input "**********"
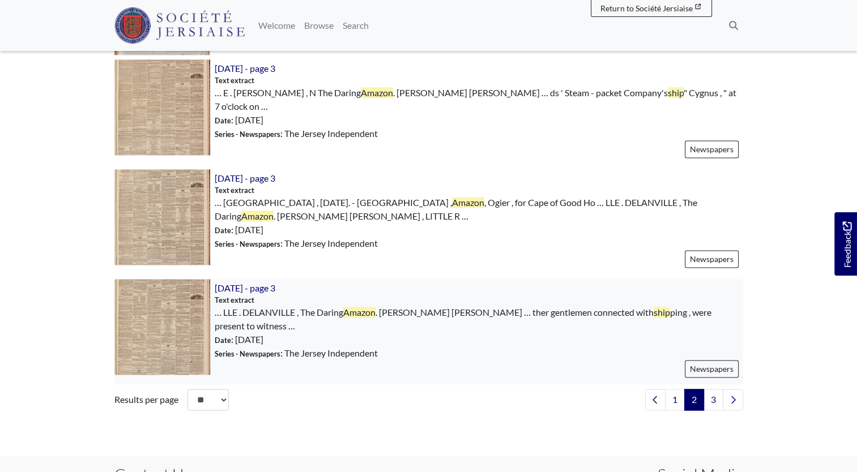
scroll to position [1700, 0]
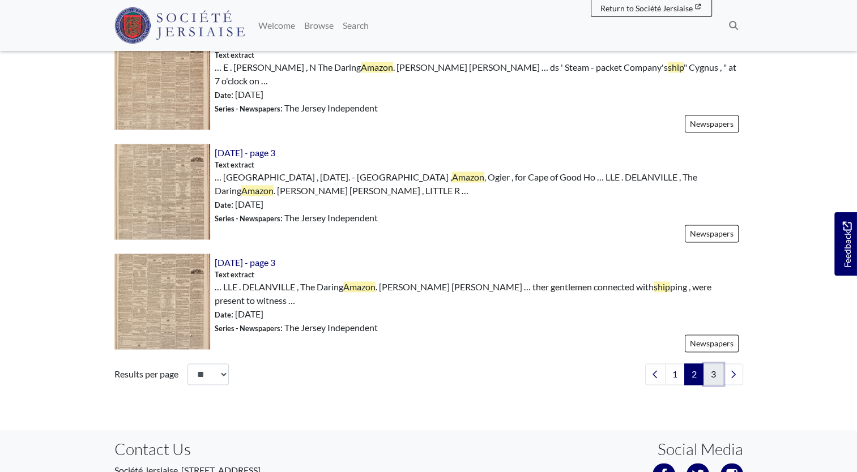
click at [712, 368] on link "3" at bounding box center [714, 375] width 20 height 22
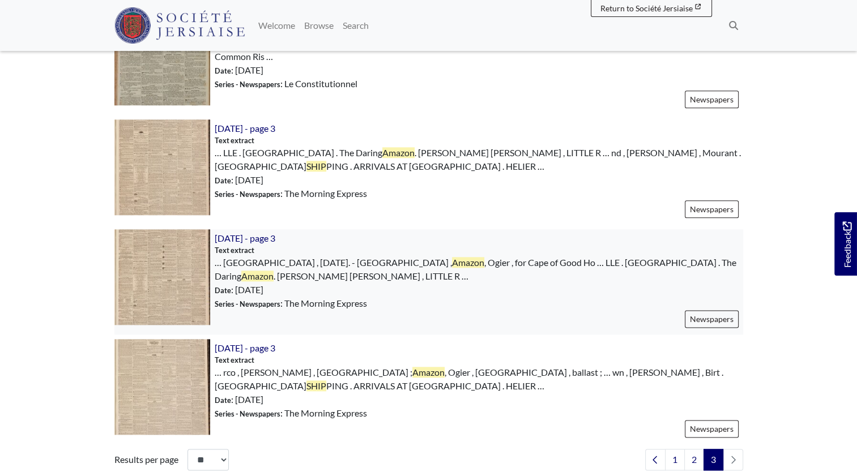
scroll to position [1360, 0]
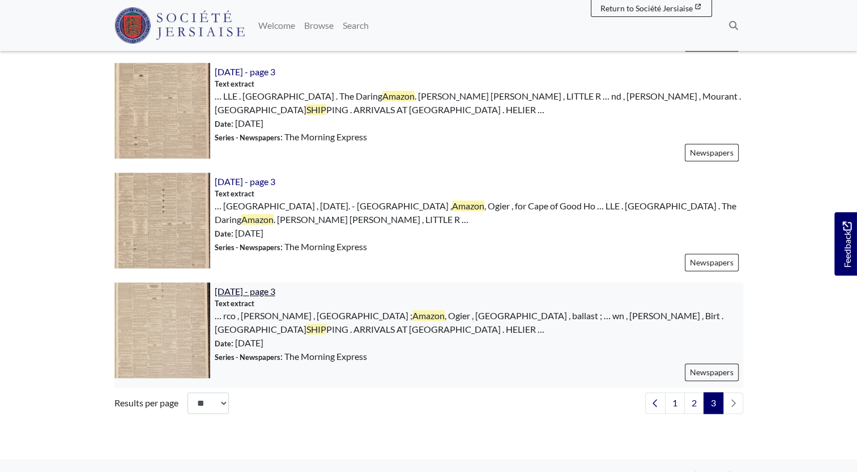
click at [236, 286] on span "[DATE] - page 3" at bounding box center [245, 291] width 61 height 11
click at [732, 393] on li "pagination" at bounding box center [733, 404] width 20 height 22
click at [730, 393] on li "pagination" at bounding box center [733, 404] width 20 height 22
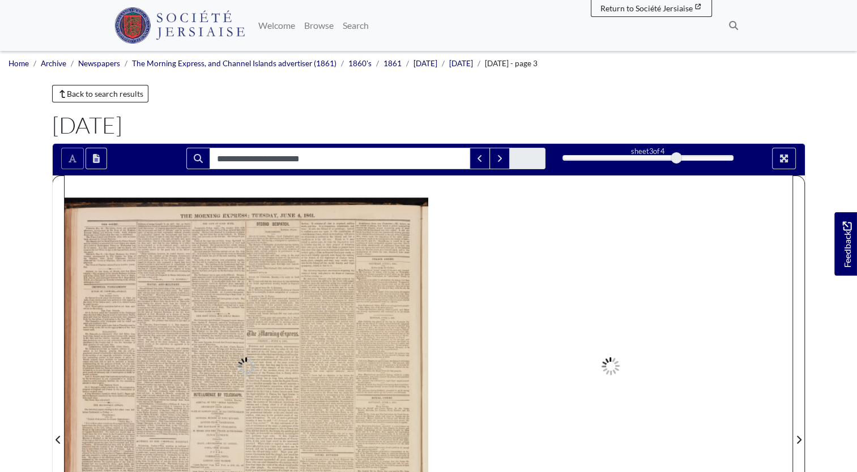
type input "**********"
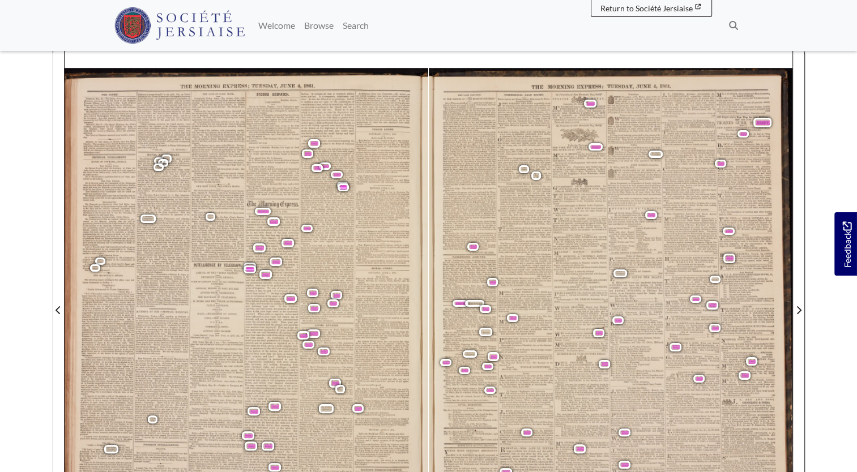
scroll to position [170, 0]
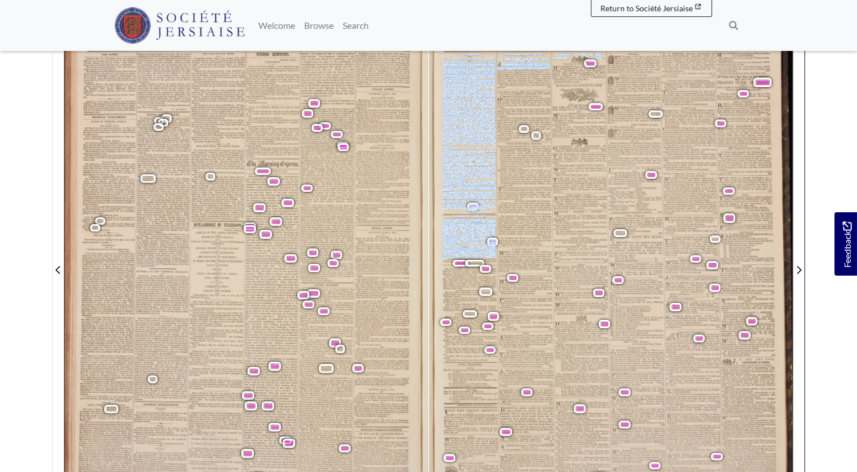
click at [448, 259] on div "THE LATE PETITION . TO THE EDITOR OF " THE MORNING EXPRESS . " SIR , When an in…" at bounding box center [611, 274] width 364 height 493
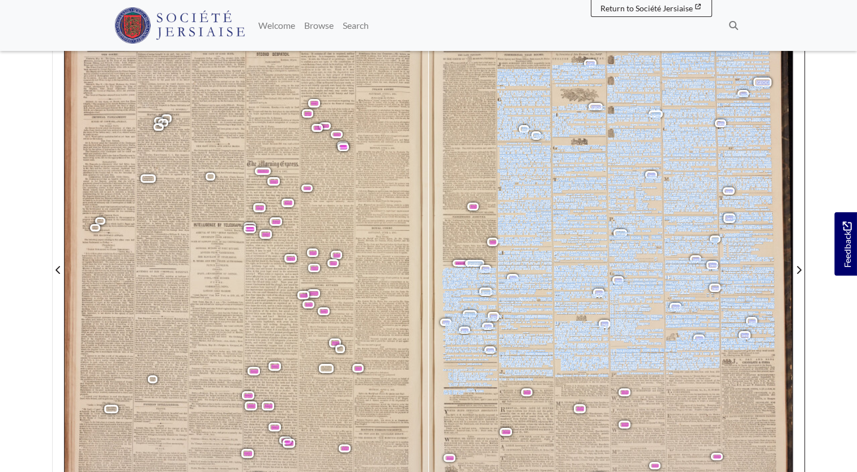
drag, startPoint x: 448, startPoint y: 259, endPoint x: 465, endPoint y: 392, distance: 133.6
click at [465, 392] on div "THE LATE PETITION . TO THE EDITOR OF " THE MORNING EXPRESS . " SIR , When an in…" at bounding box center [611, 274] width 364 height 493
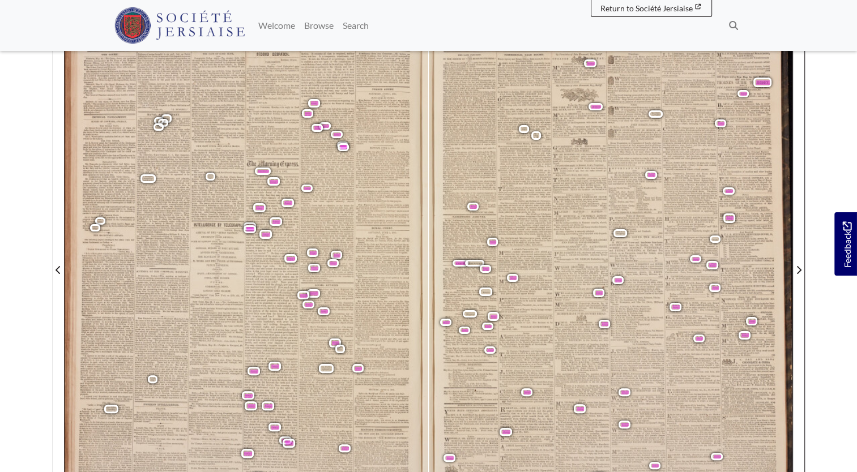
click at [813, 195] on section "**********" at bounding box center [429, 262] width 770 height 579
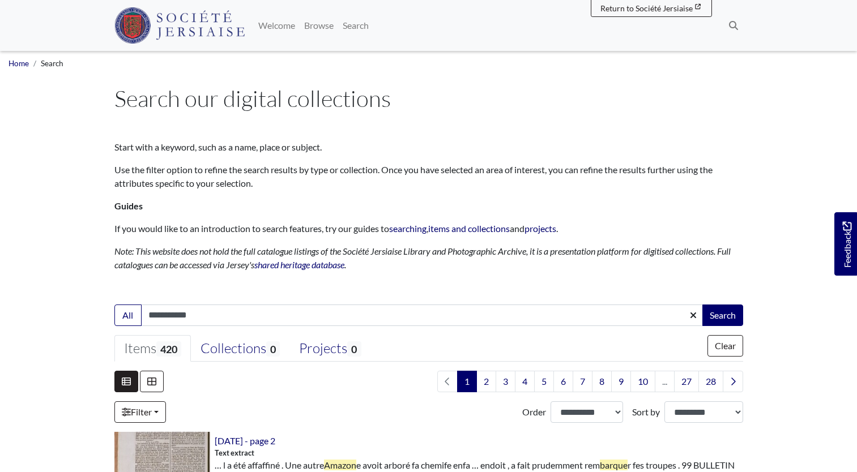
scroll to position [57, 0]
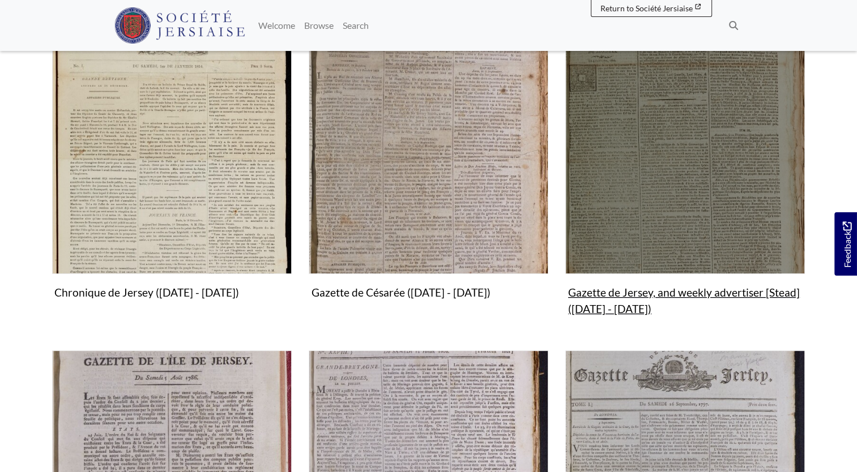
scroll to position [453, 0]
